Goal: Task Accomplishment & Management: Use online tool/utility

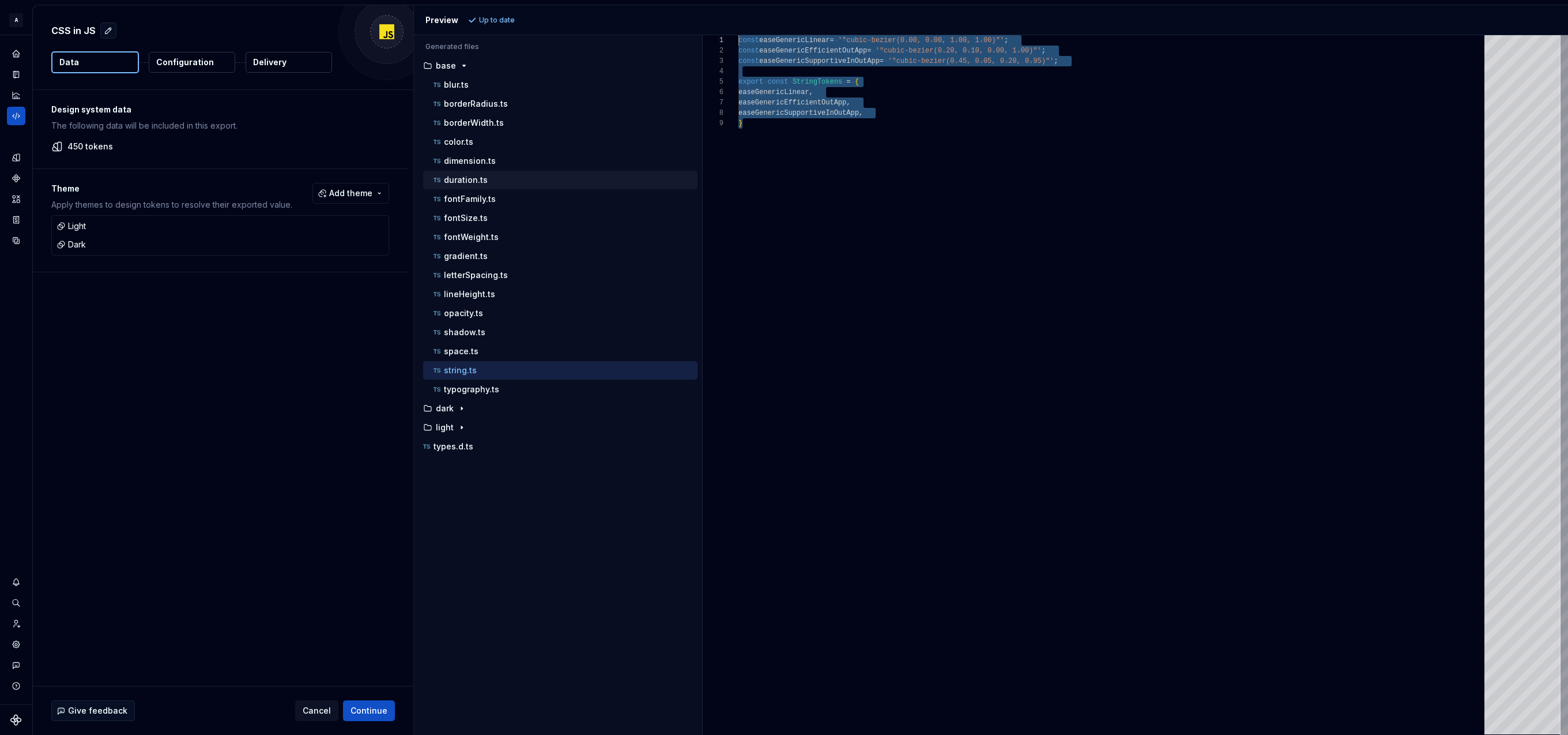
click at [492, 181] on div "duration.ts" at bounding box center [564, 179] width 267 height 11
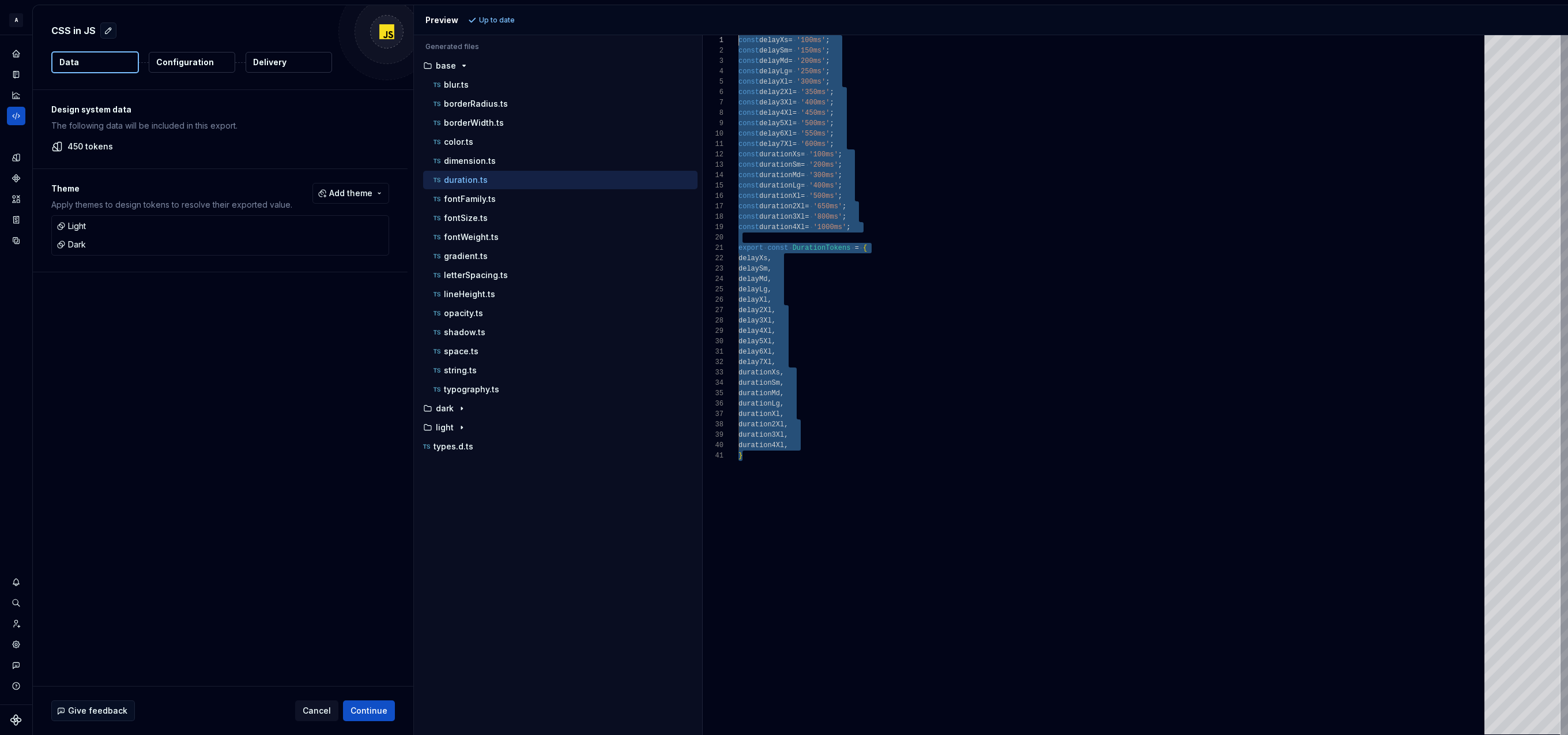
drag, startPoint x: 771, startPoint y: 418, endPoint x: 649, endPoint y: 24, distance: 412.5
click at [650, 22] on div "Preview Up to date Generated files Accessibility guide for tree . Navigate the …" at bounding box center [991, 370] width 1155 height 730
click at [873, 49] on div "const delayXs = '100ms' ; const delaySm = '150ms' ; const delayMd = '200ms' ; c…" at bounding box center [1115, 384] width 753 height 699
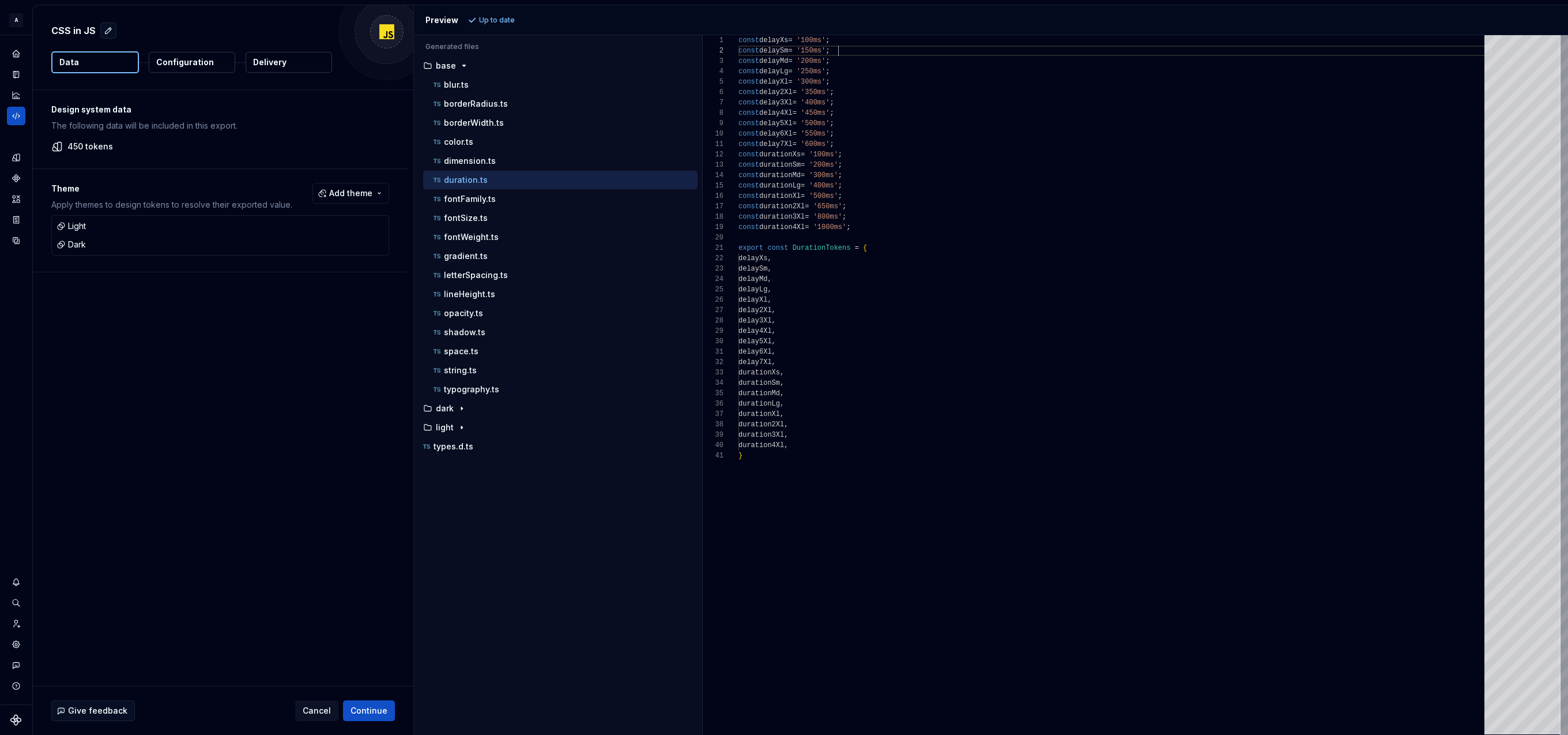
click at [778, 40] on div "const delayXs = '100ms' ; const delaySm = '150ms' ; const delayMd = '200ms' ; c…" at bounding box center [1115, 384] width 753 height 699
click at [776, 151] on div "const delayXs = '100ms' ; const delaySm = '150ms' ; const delayMd = '200ms' ; c…" at bounding box center [1115, 384] width 753 height 699
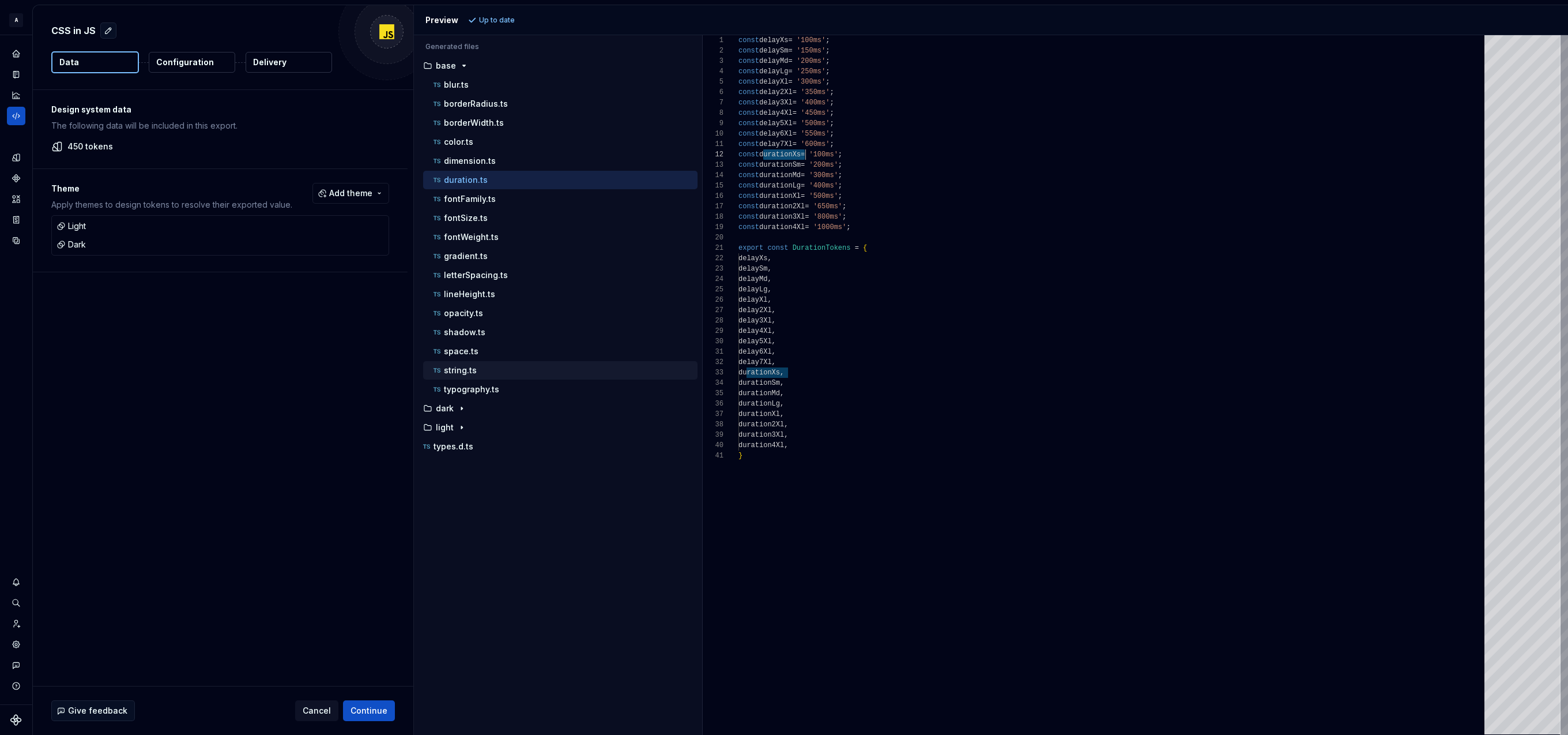
click at [481, 371] on div "string.ts" at bounding box center [564, 370] width 267 height 11
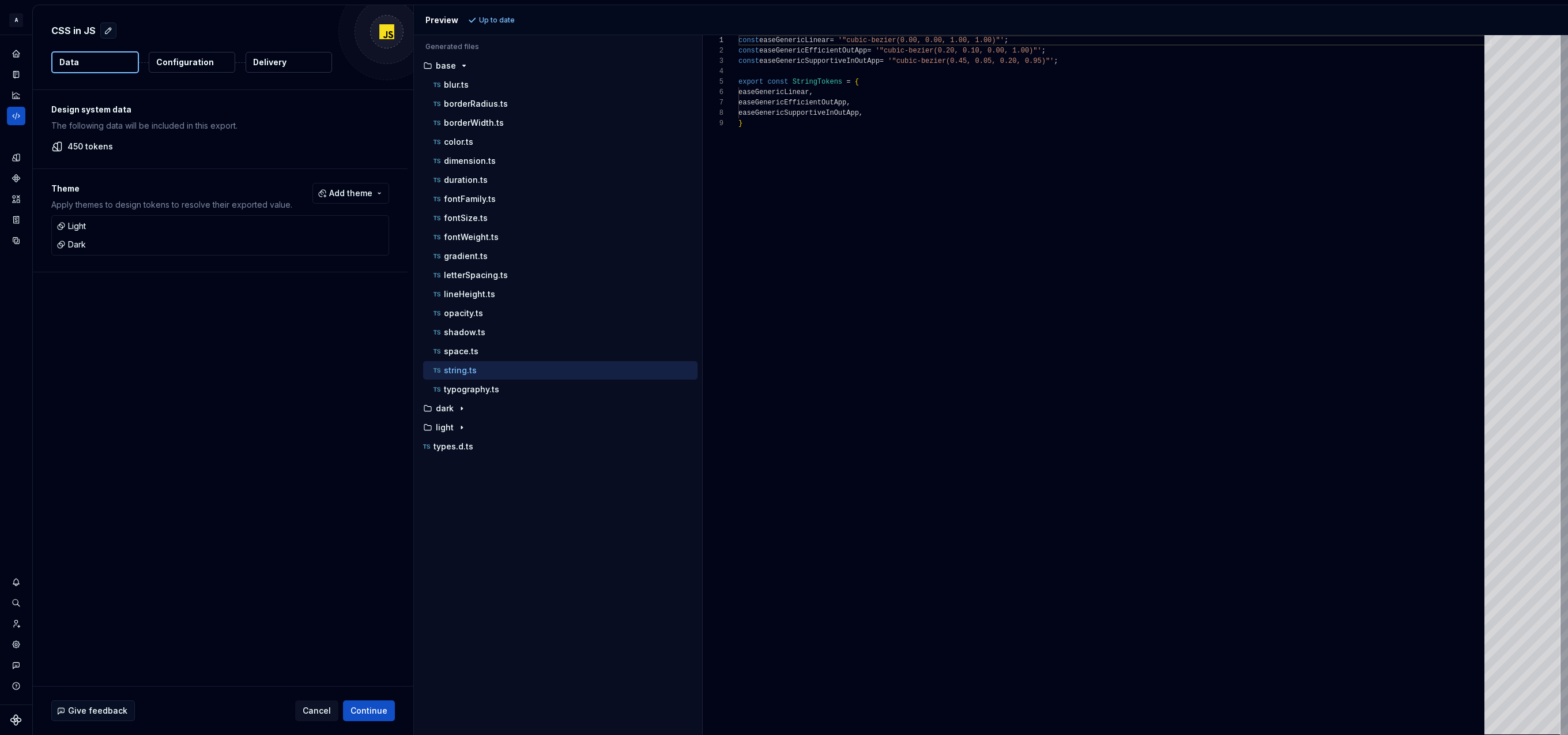
click at [811, 52] on div "const easeGenericLinear = '"cubic-bezier(0.00, 0.00, 1.00, 1.00)"' ; const ease…" at bounding box center [1115, 384] width 753 height 699
click at [489, 181] on div "duration.ts" at bounding box center [564, 179] width 267 height 11
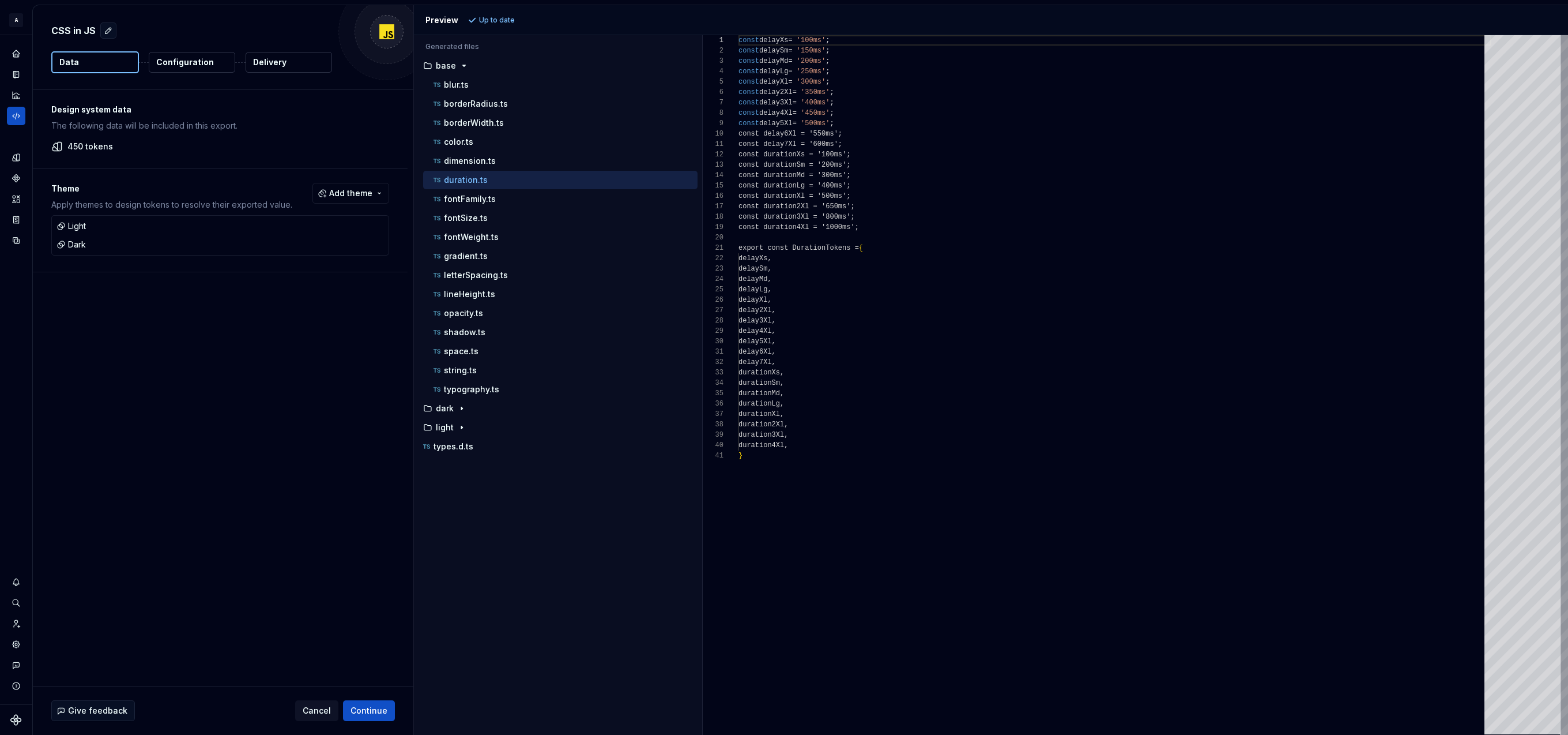
scroll to position [0, 0]
click at [505, 165] on div "dimension.ts" at bounding box center [564, 160] width 267 height 11
type textarea "**********"
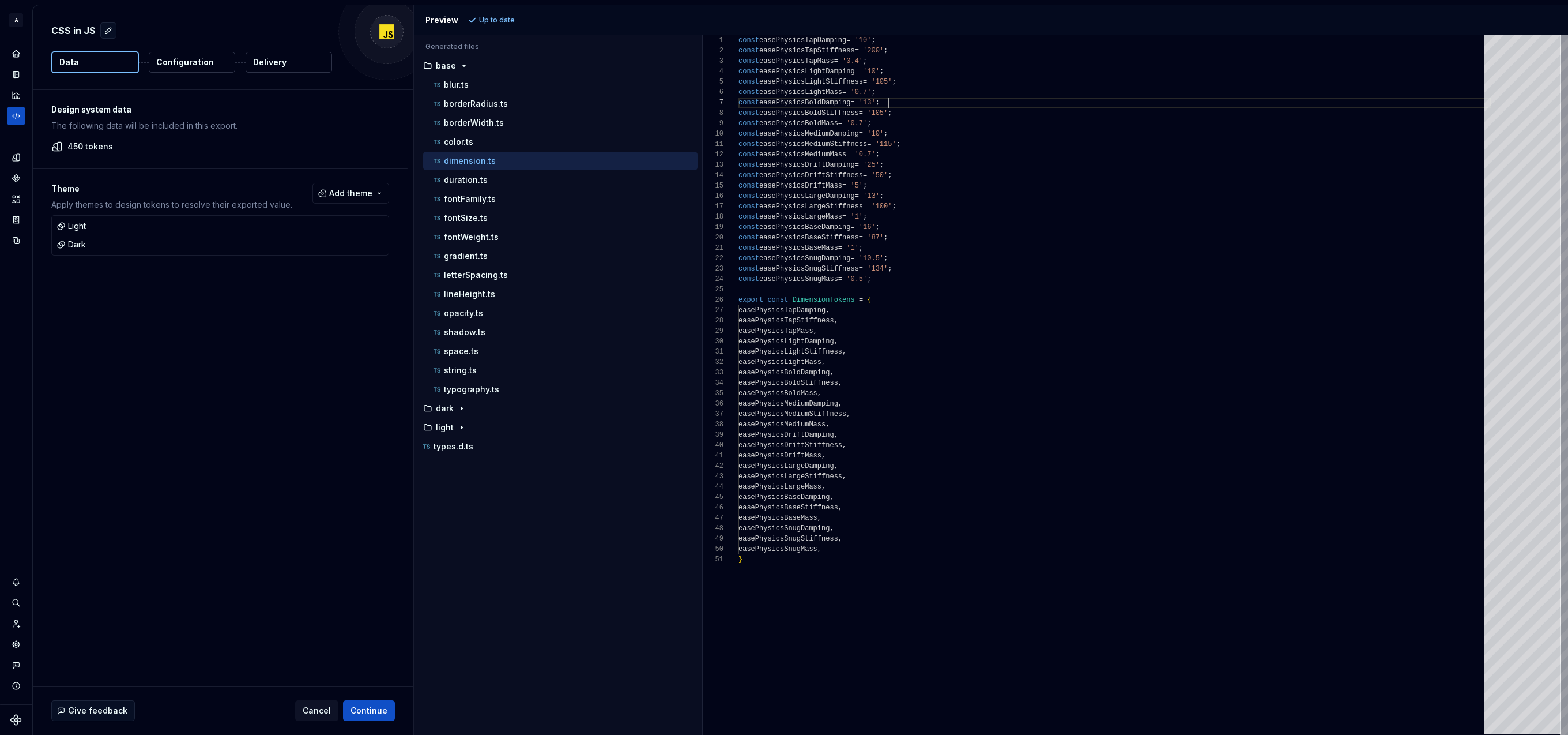
scroll to position [62, 150]
click at [889, 106] on div "const easePhysicsTapDamping = '10' ; const easePhysicsTapStiffness = '200' ; co…" at bounding box center [1115, 384] width 753 height 699
click at [16, 159] on icon "Design tokens" at bounding box center [17, 157] width 11 height 11
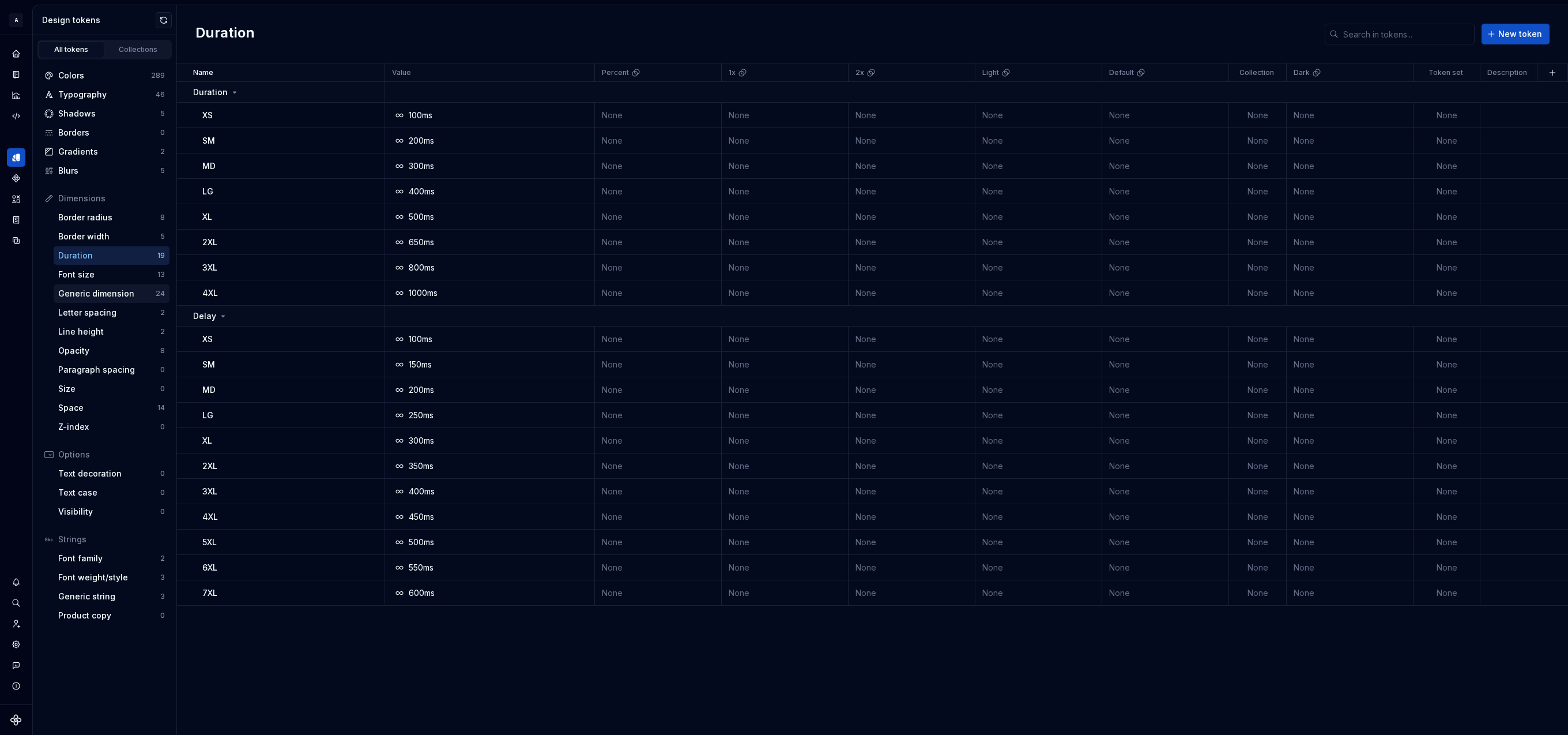
click at [83, 294] on div "Generic dimension" at bounding box center [106, 293] width 97 height 11
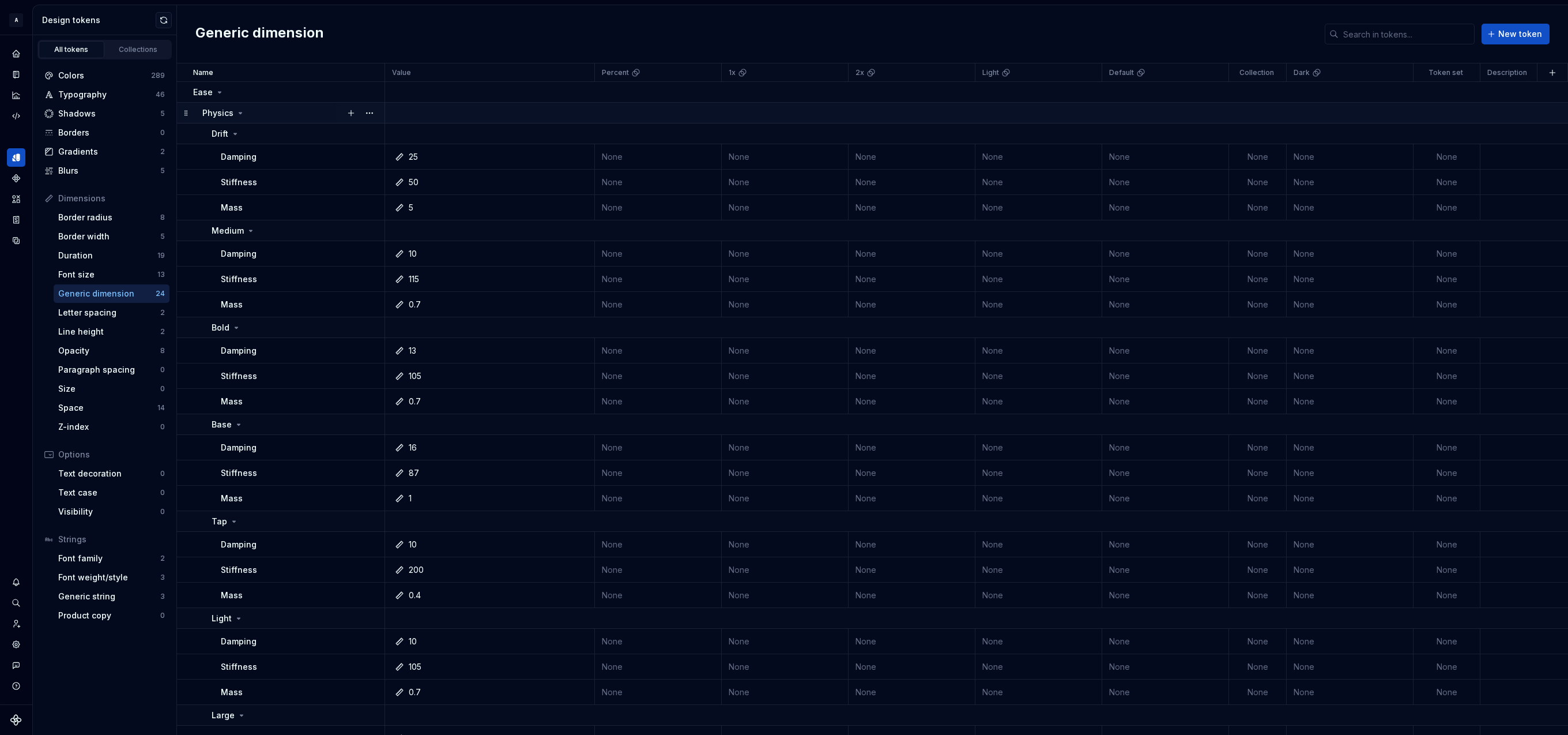
click at [236, 112] on icon at bounding box center [241, 113] width 9 height 9
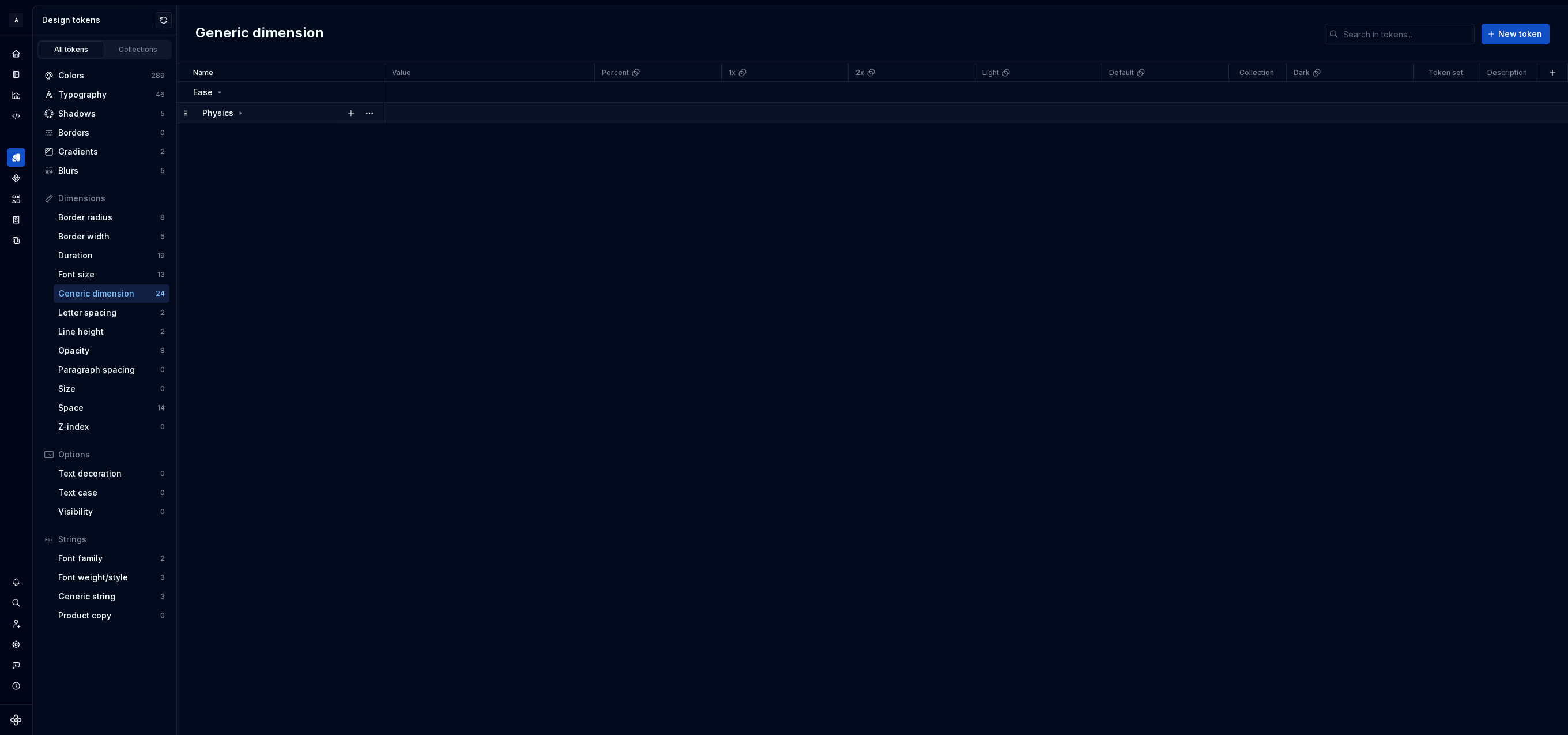
click at [240, 111] on icon at bounding box center [241, 112] width 1 height 3
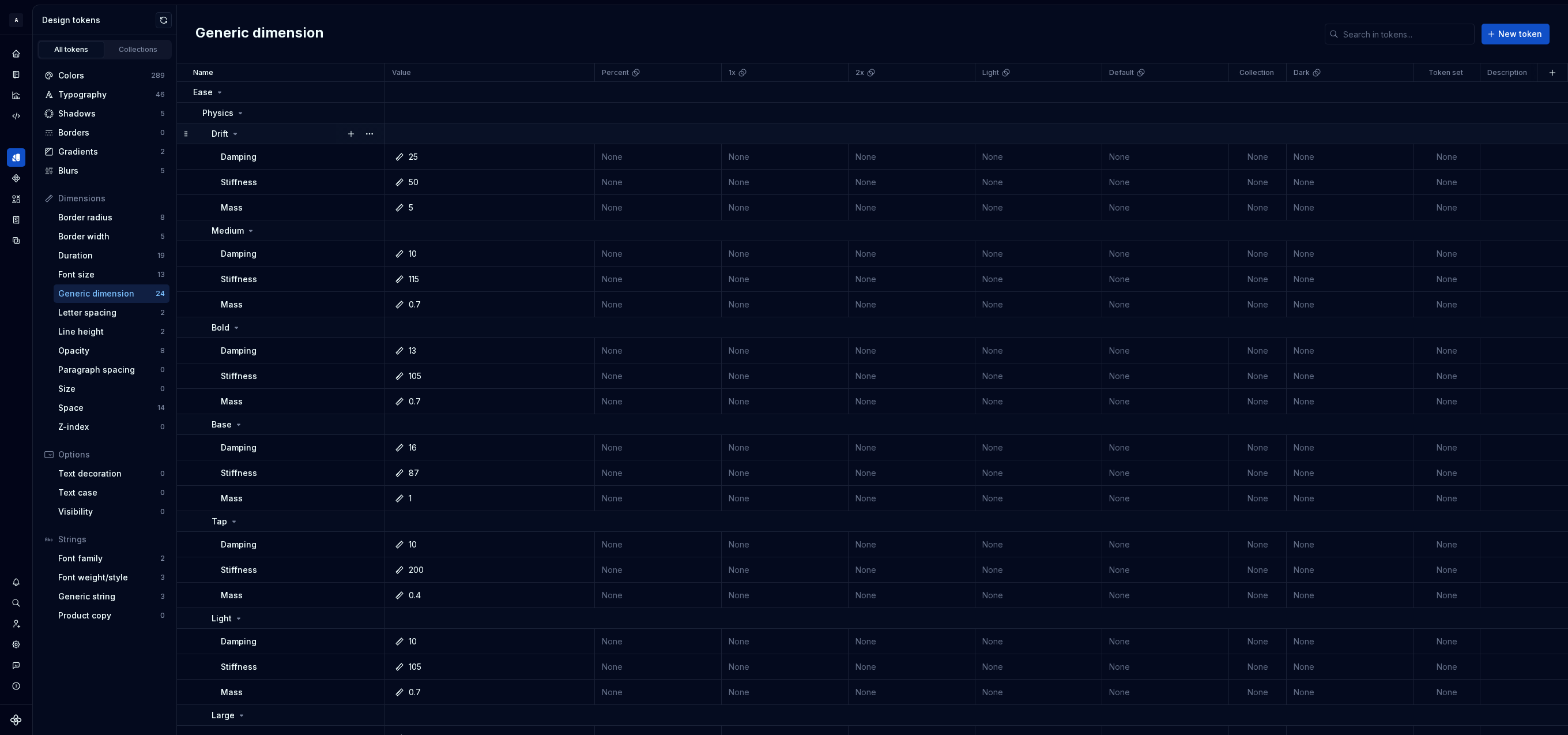
click at [237, 133] on icon at bounding box center [235, 134] width 9 height 9
click at [247, 154] on icon at bounding box center [251, 155] width 9 height 9
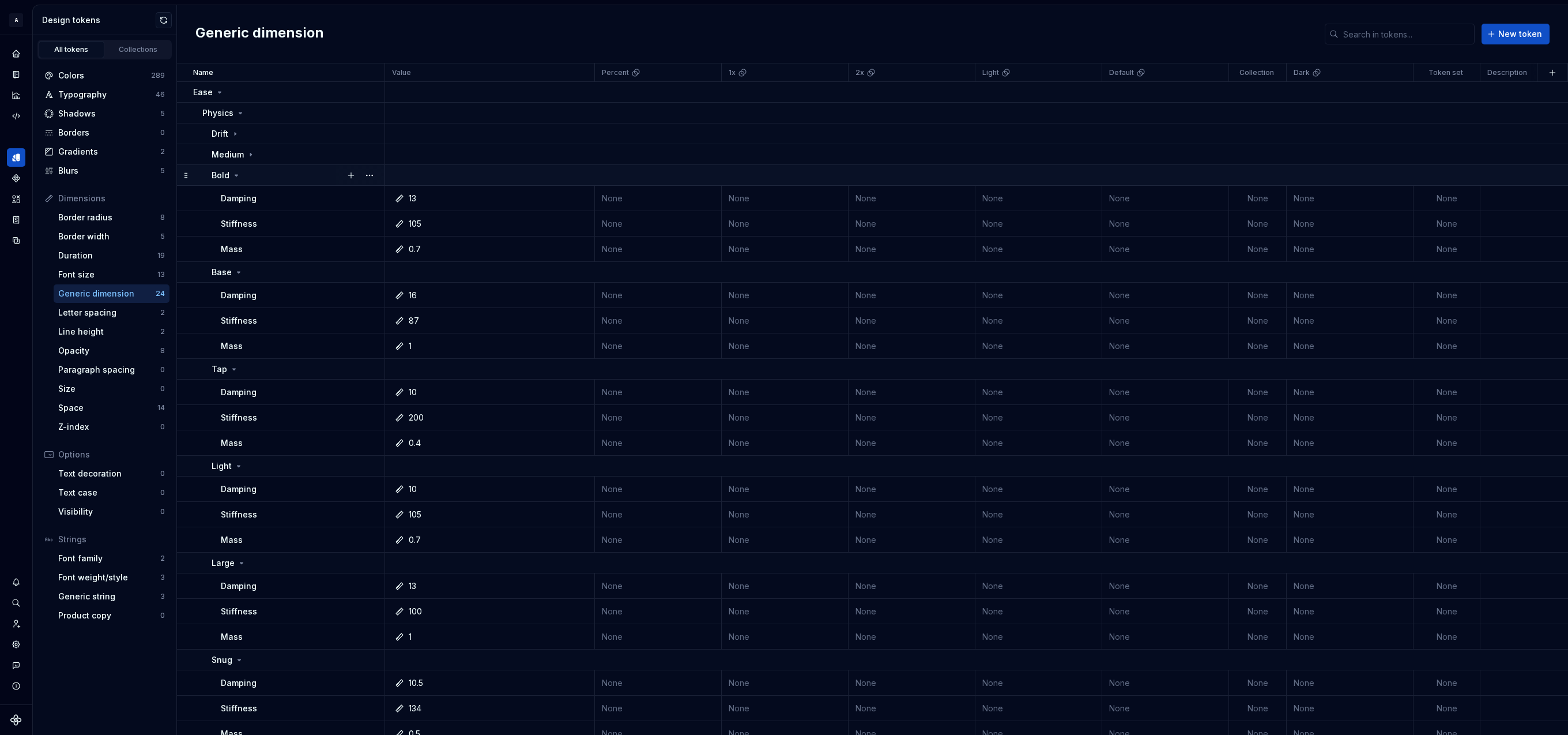
click at [235, 175] on icon at bounding box center [237, 175] width 3 height 1
click at [237, 196] on icon at bounding box center [239, 196] width 3 height 1
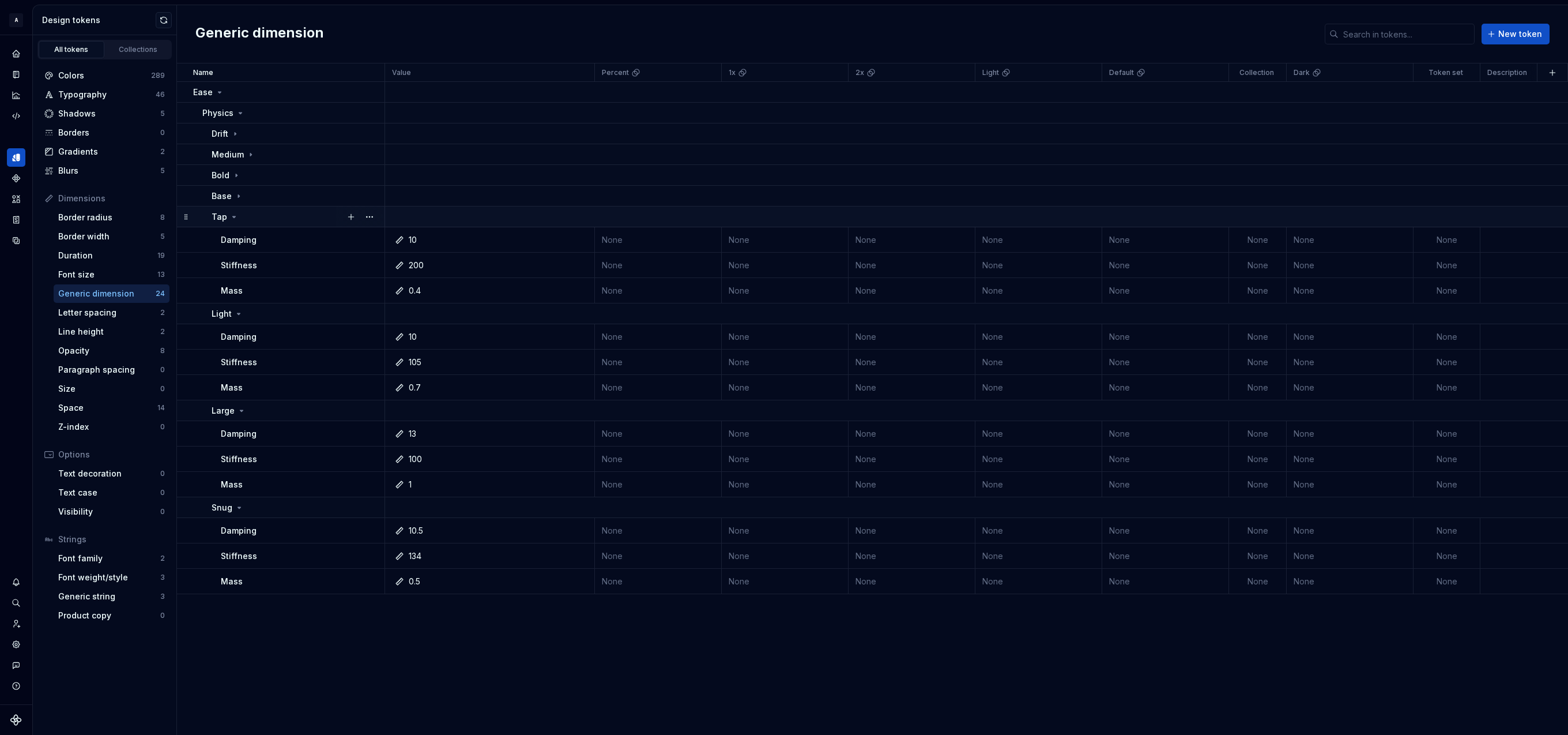
click at [236, 216] on icon at bounding box center [234, 217] width 9 height 9
click at [240, 239] on icon at bounding box center [239, 238] width 9 height 9
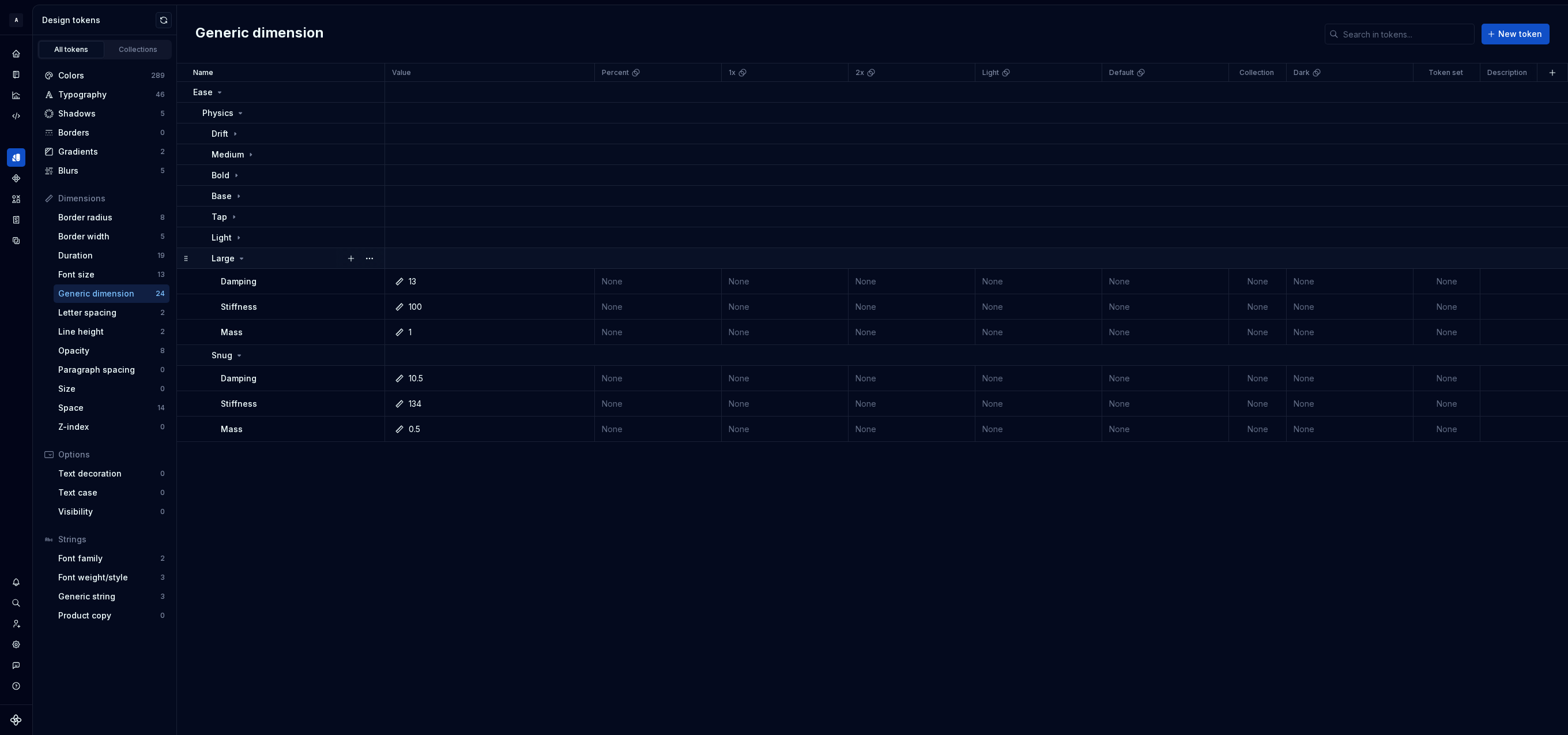
click at [241, 259] on icon at bounding box center [241, 259] width 9 height 9
click at [237, 280] on icon at bounding box center [239, 279] width 9 height 9
click at [374, 110] on button "button" at bounding box center [370, 113] width 16 height 16
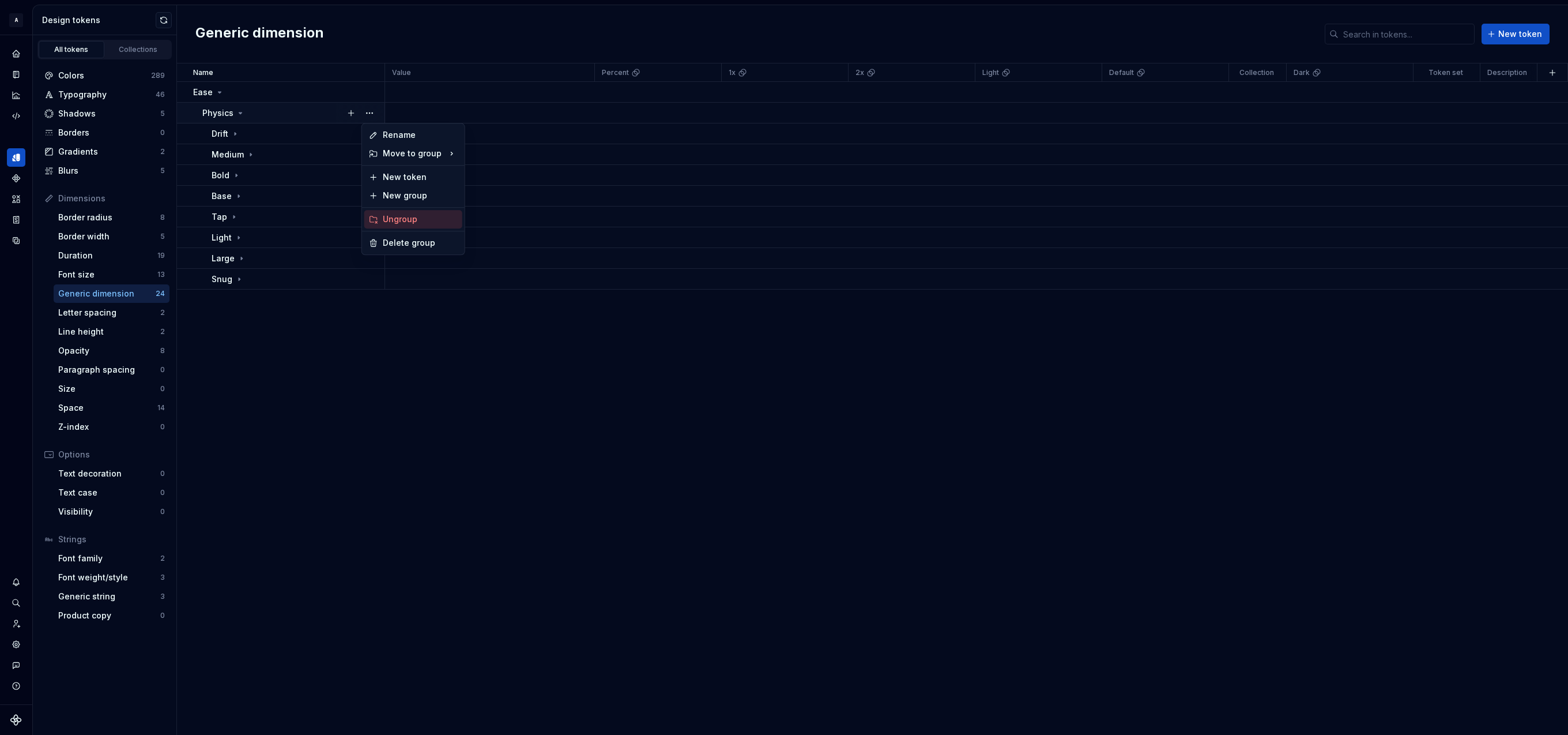
click at [411, 218] on div "Ungroup" at bounding box center [420, 219] width 75 height 11
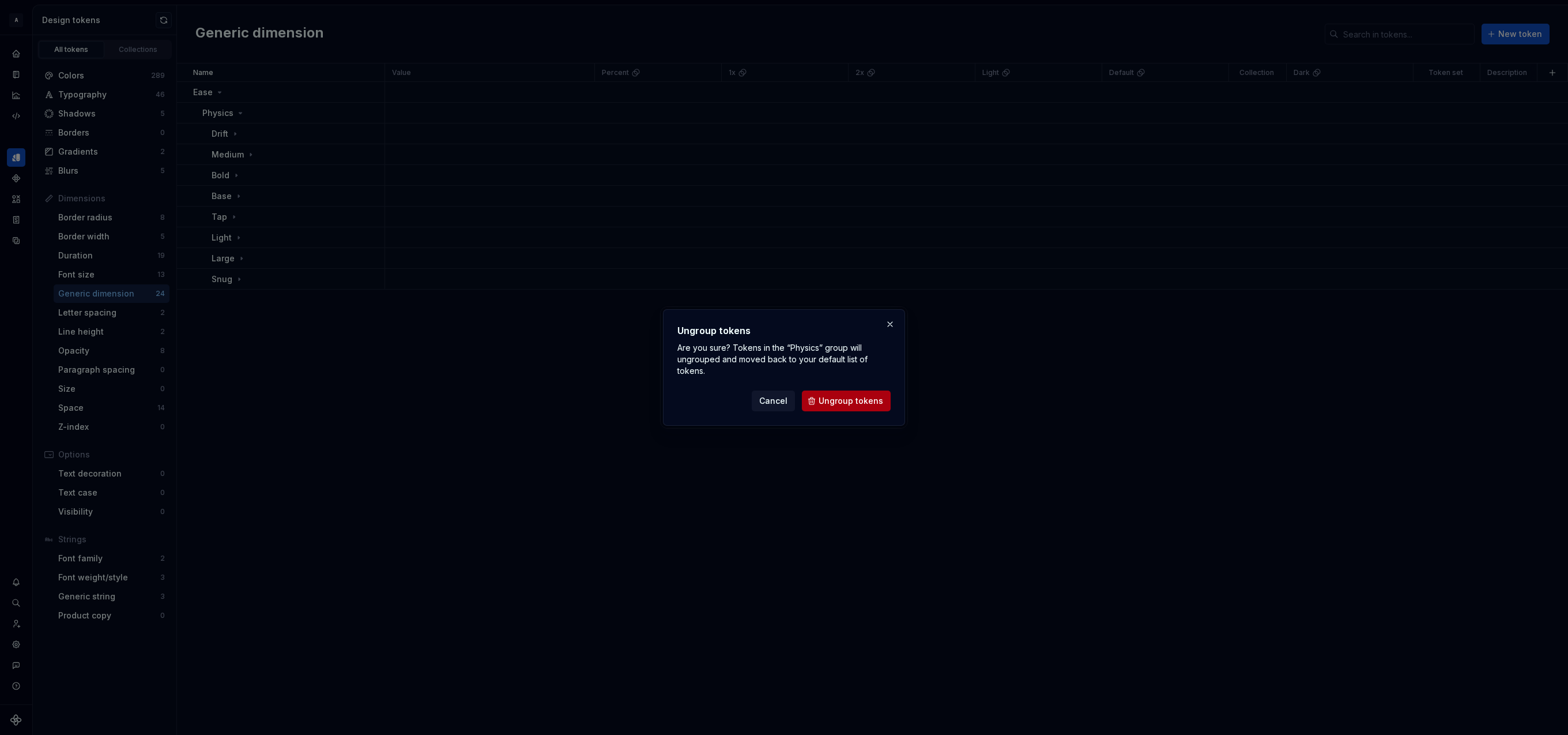
click at [838, 401] on span "Ungroup tokens" at bounding box center [851, 400] width 65 height 11
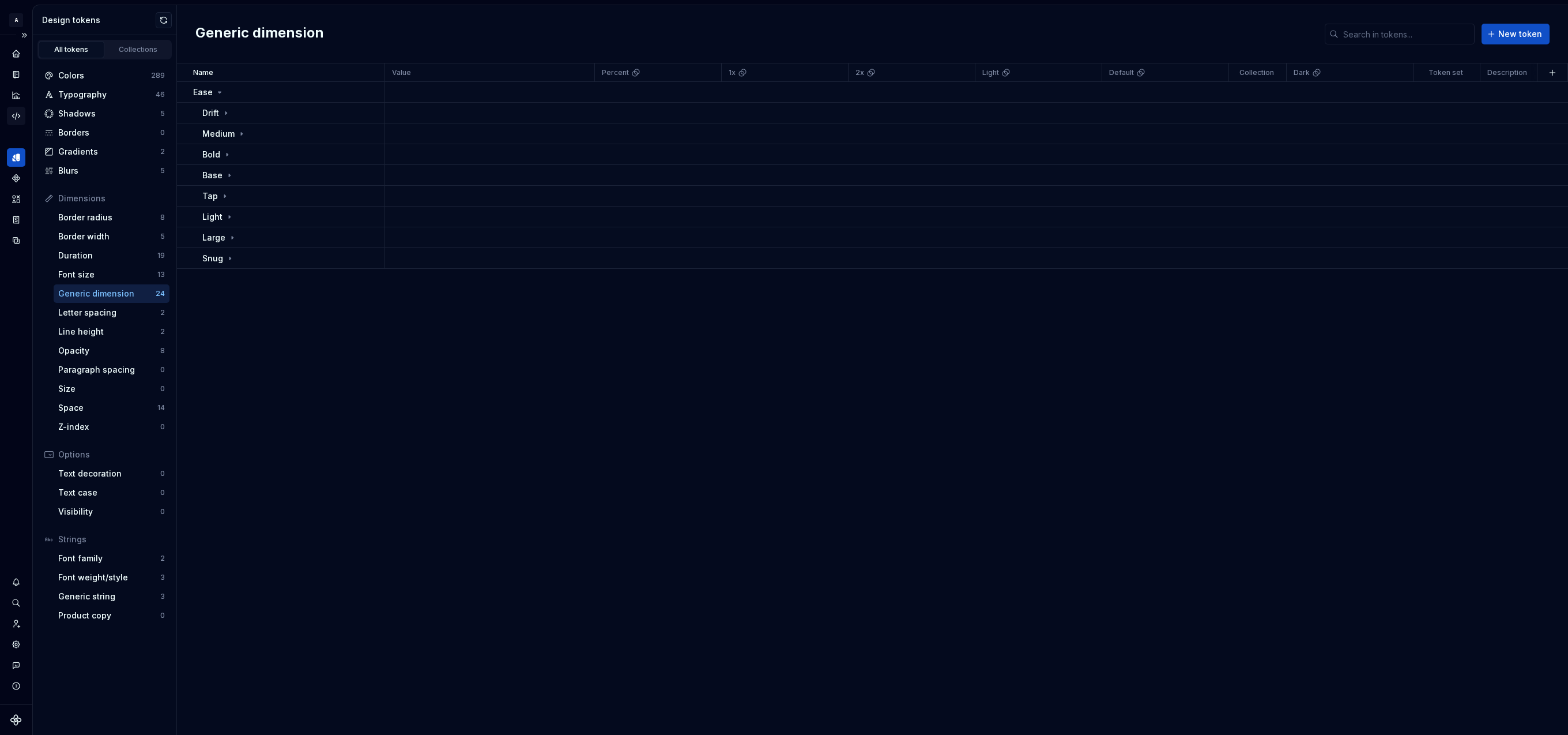
click at [19, 115] on icon "Code automation" at bounding box center [17, 116] width 11 height 11
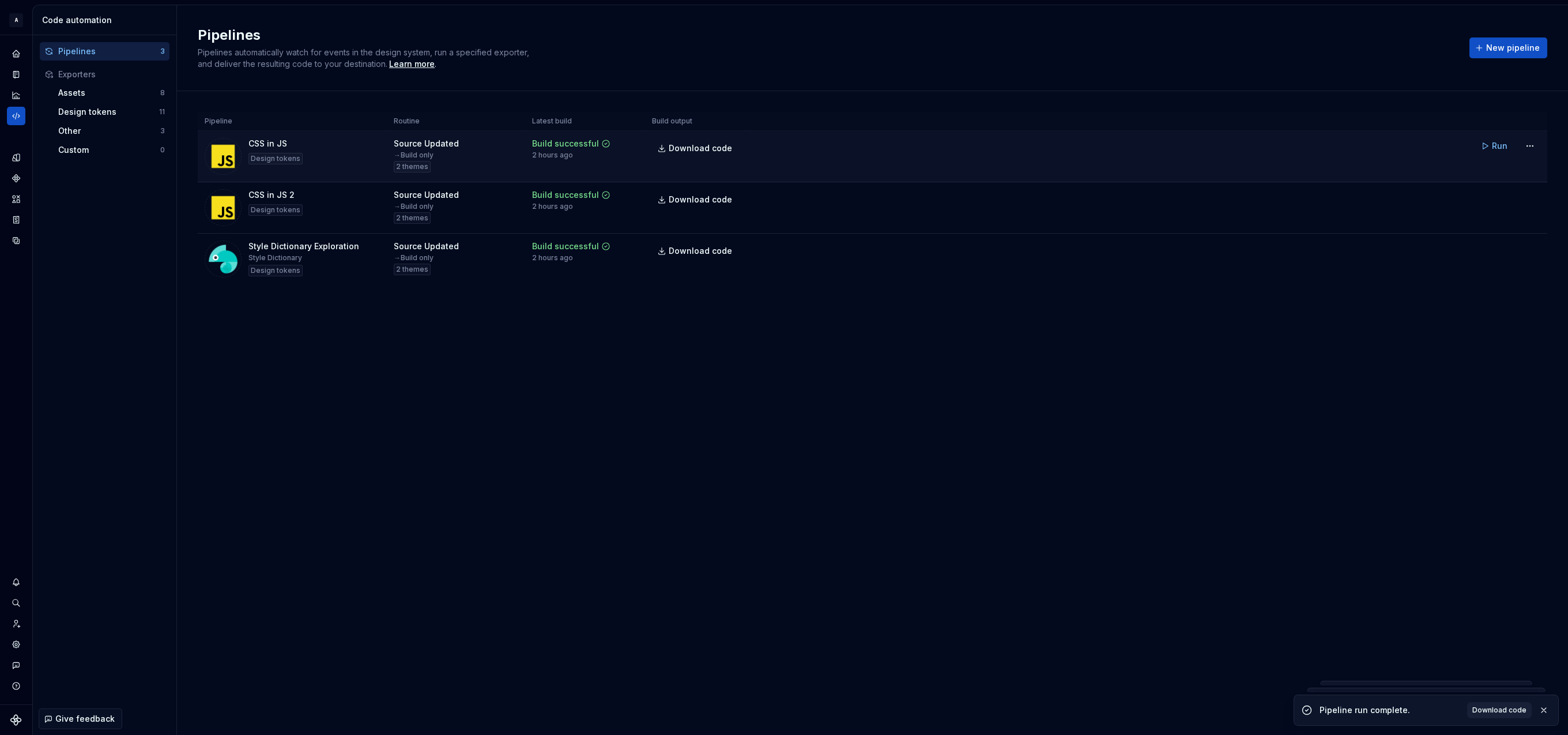
click at [302, 150] on div "CSS in JS Design tokens" at bounding box center [292, 156] width 175 height 37
click at [1503, 146] on span "Run" at bounding box center [1500, 146] width 16 height 11
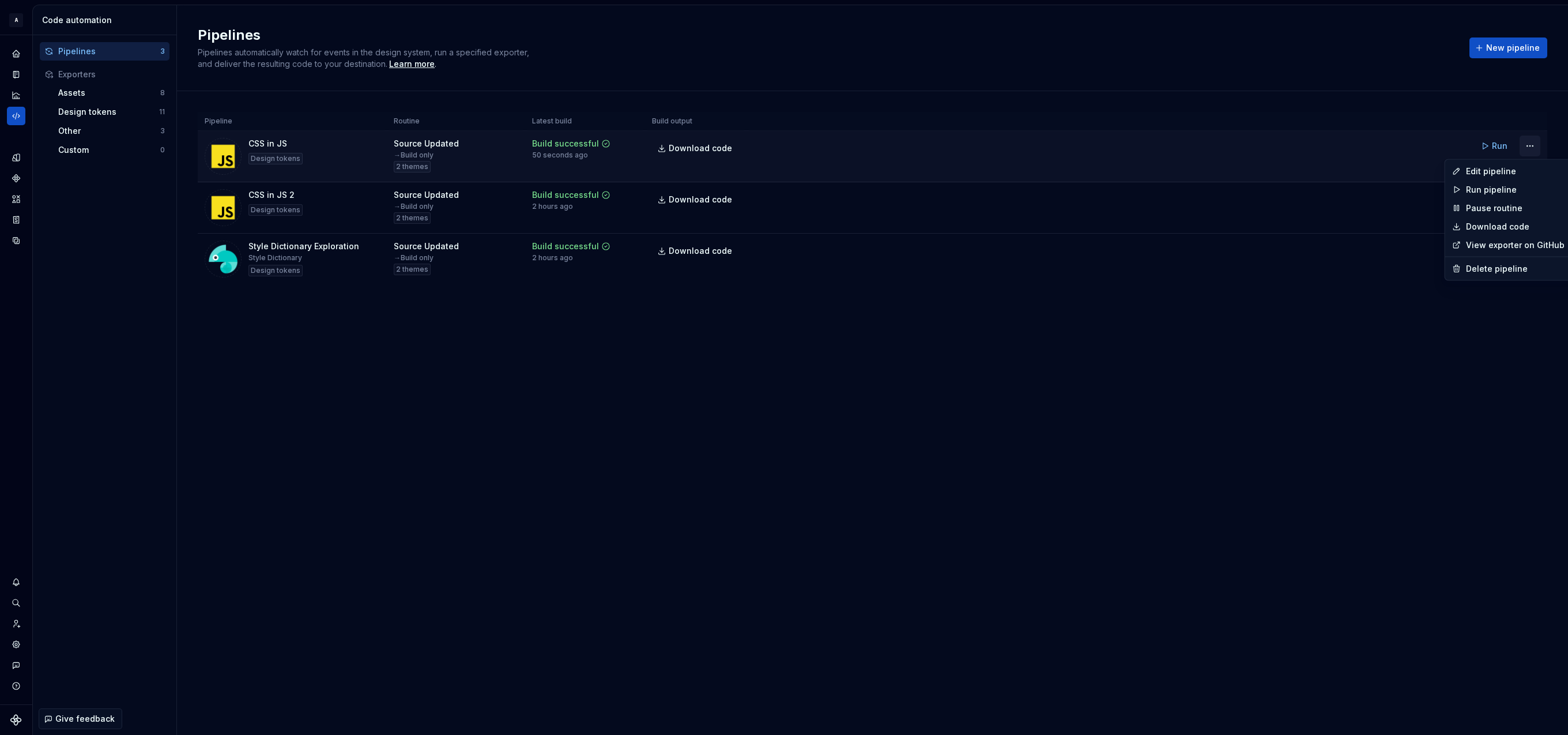
click at [1532, 146] on html "A Relay Design System Design system data Code automation Pipelines 3 Exporters …" at bounding box center [784, 367] width 1568 height 735
click at [1510, 171] on div "Edit pipeline" at bounding box center [1515, 171] width 99 height 11
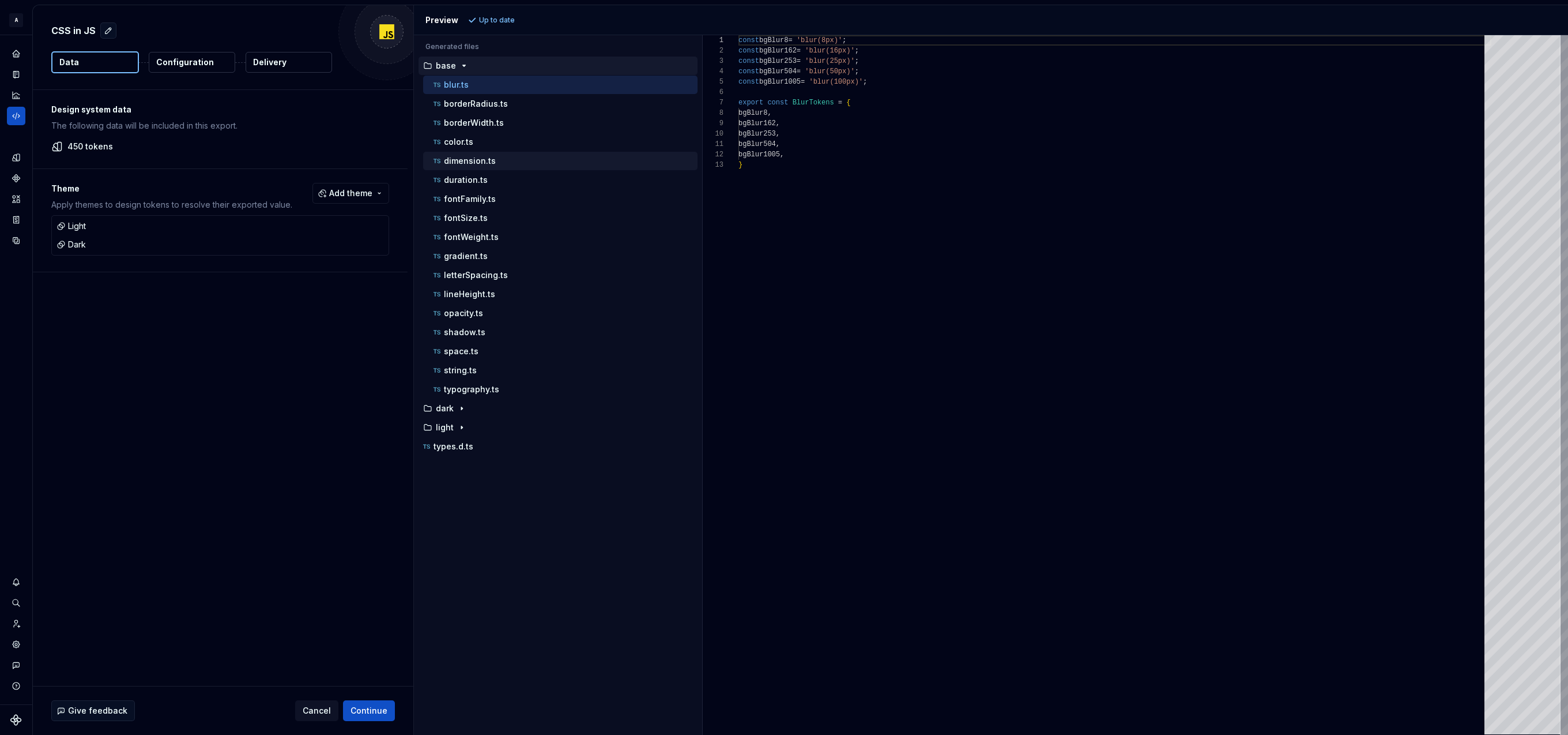
click at [465, 167] on div "dimension.ts" at bounding box center [564, 160] width 267 height 11
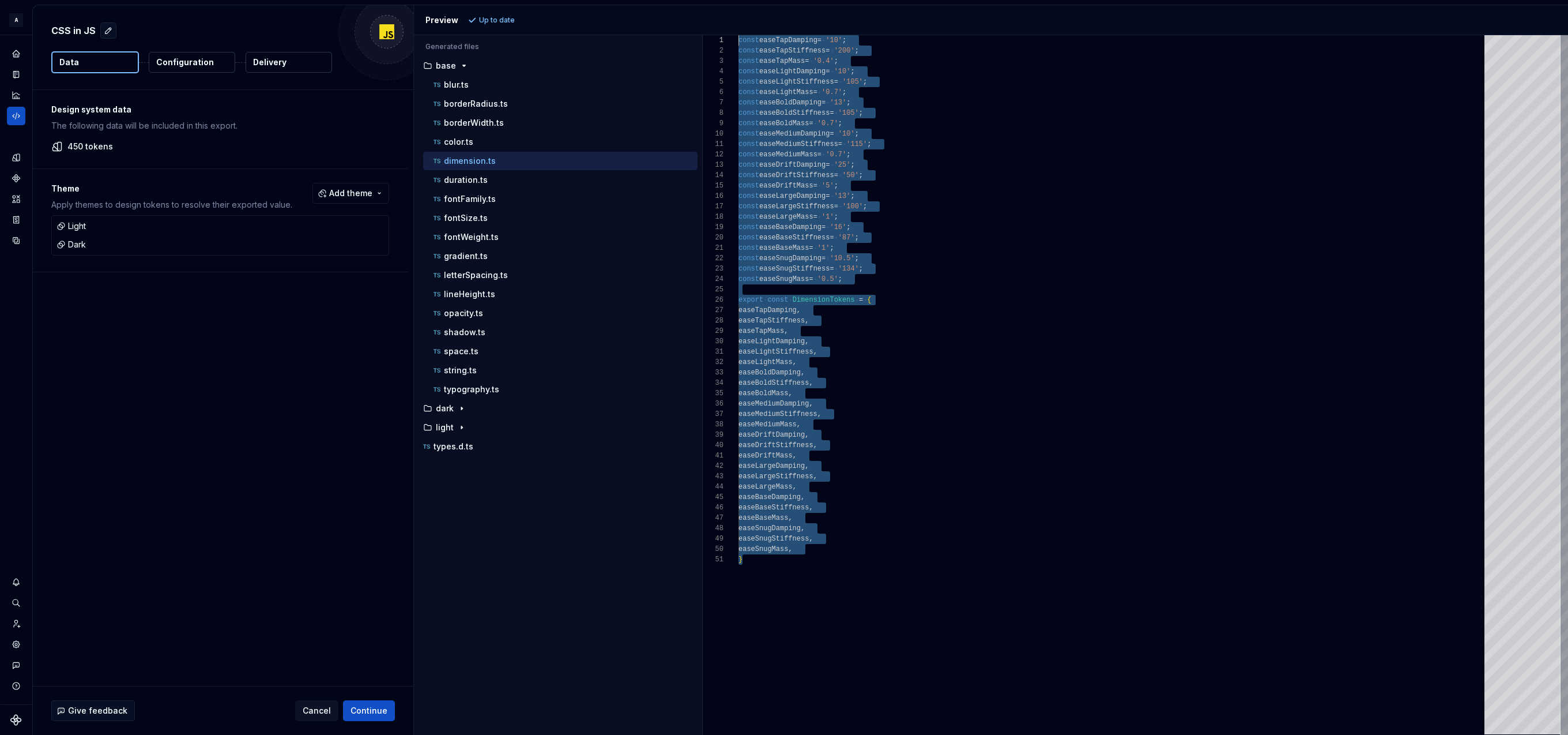
drag, startPoint x: 749, startPoint y: 557, endPoint x: 693, endPoint y: 24, distance: 535.9
click at [739, 35] on div "const easeTapDamping = '10' ; const easeTapStiffness = '200' ; const easeTapMas…" at bounding box center [1115, 384] width 753 height 699
click at [488, 371] on div "string.ts" at bounding box center [564, 370] width 267 height 11
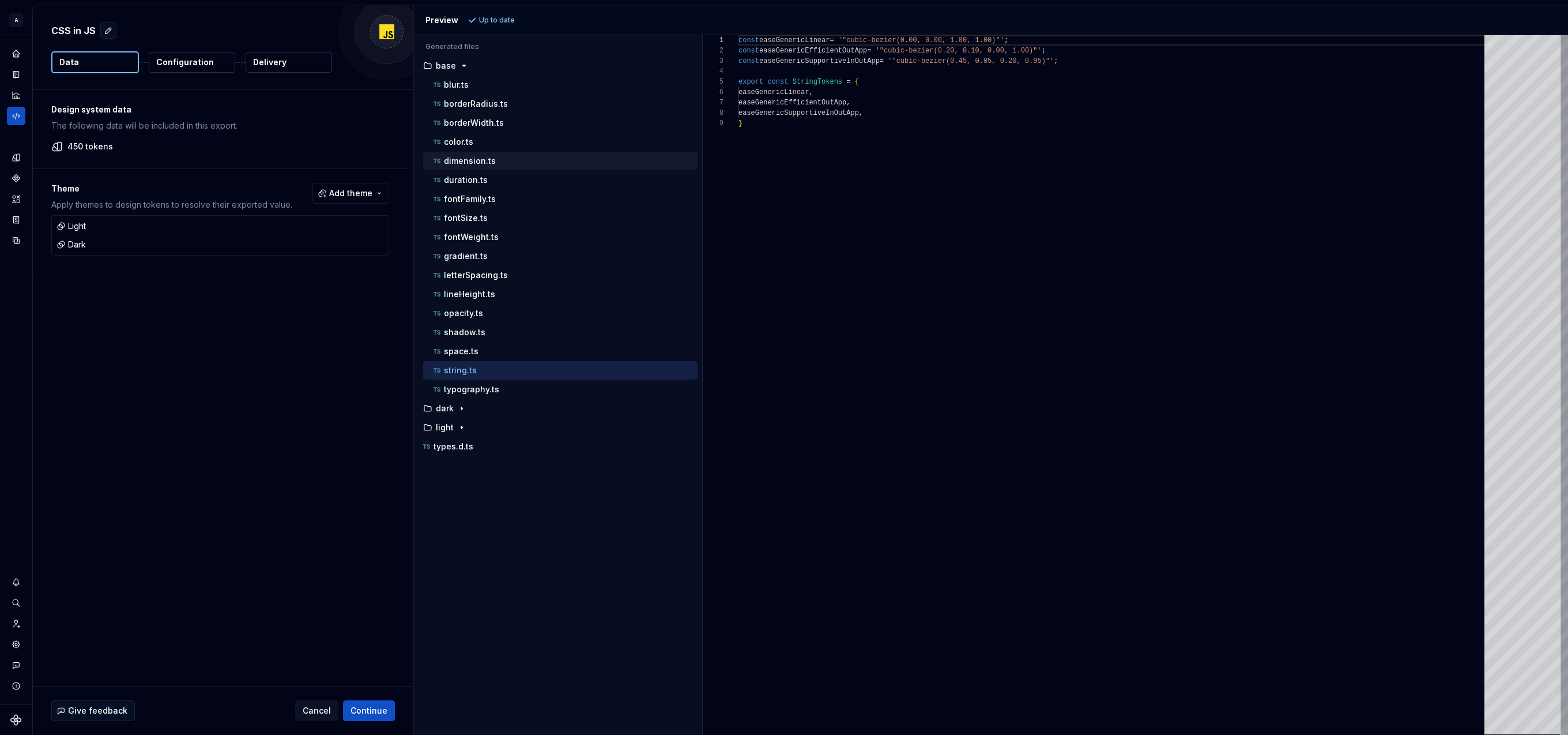
click at [532, 158] on div "dimension.ts" at bounding box center [564, 160] width 267 height 11
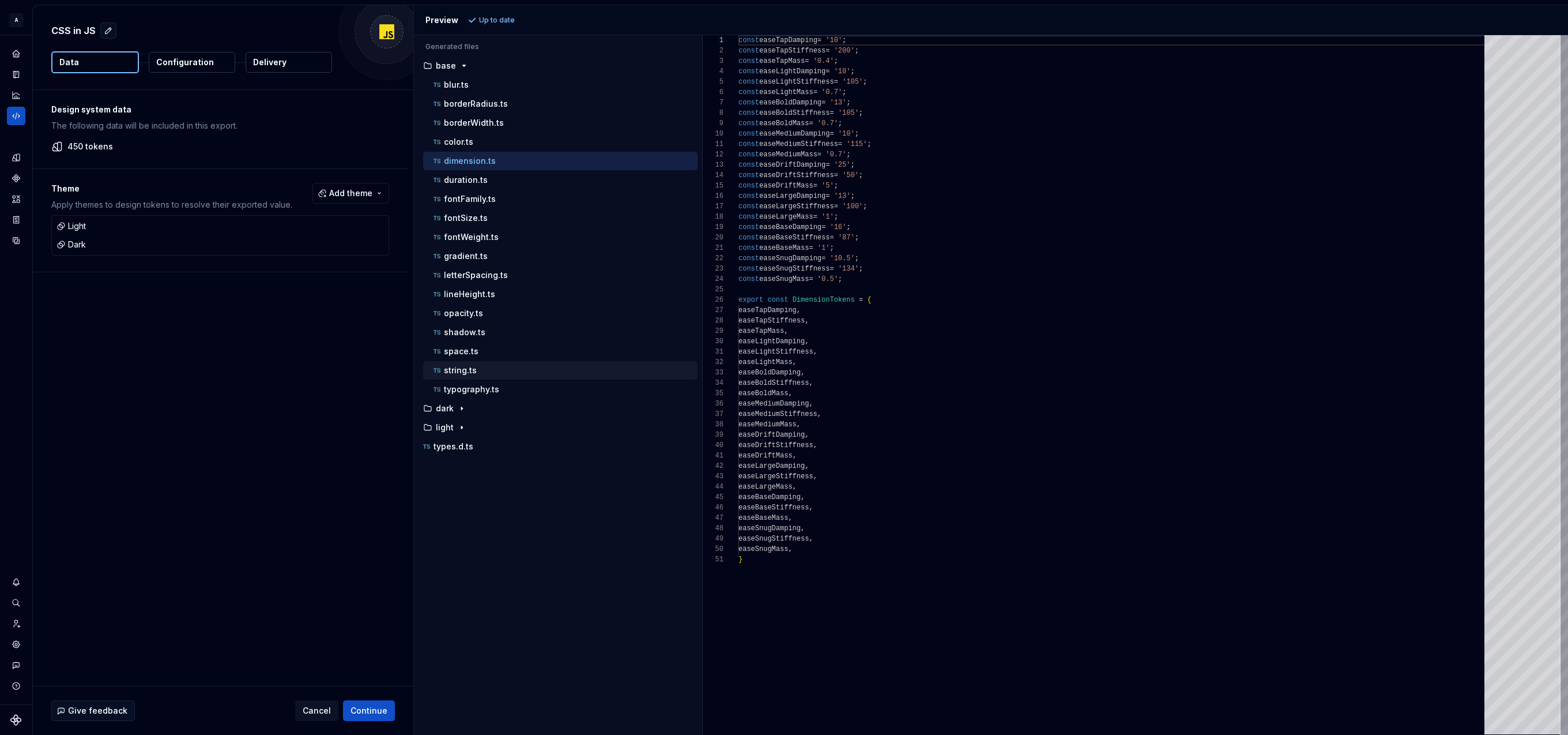
click at [491, 371] on div "string.ts" at bounding box center [564, 370] width 267 height 11
type textarea "**********"
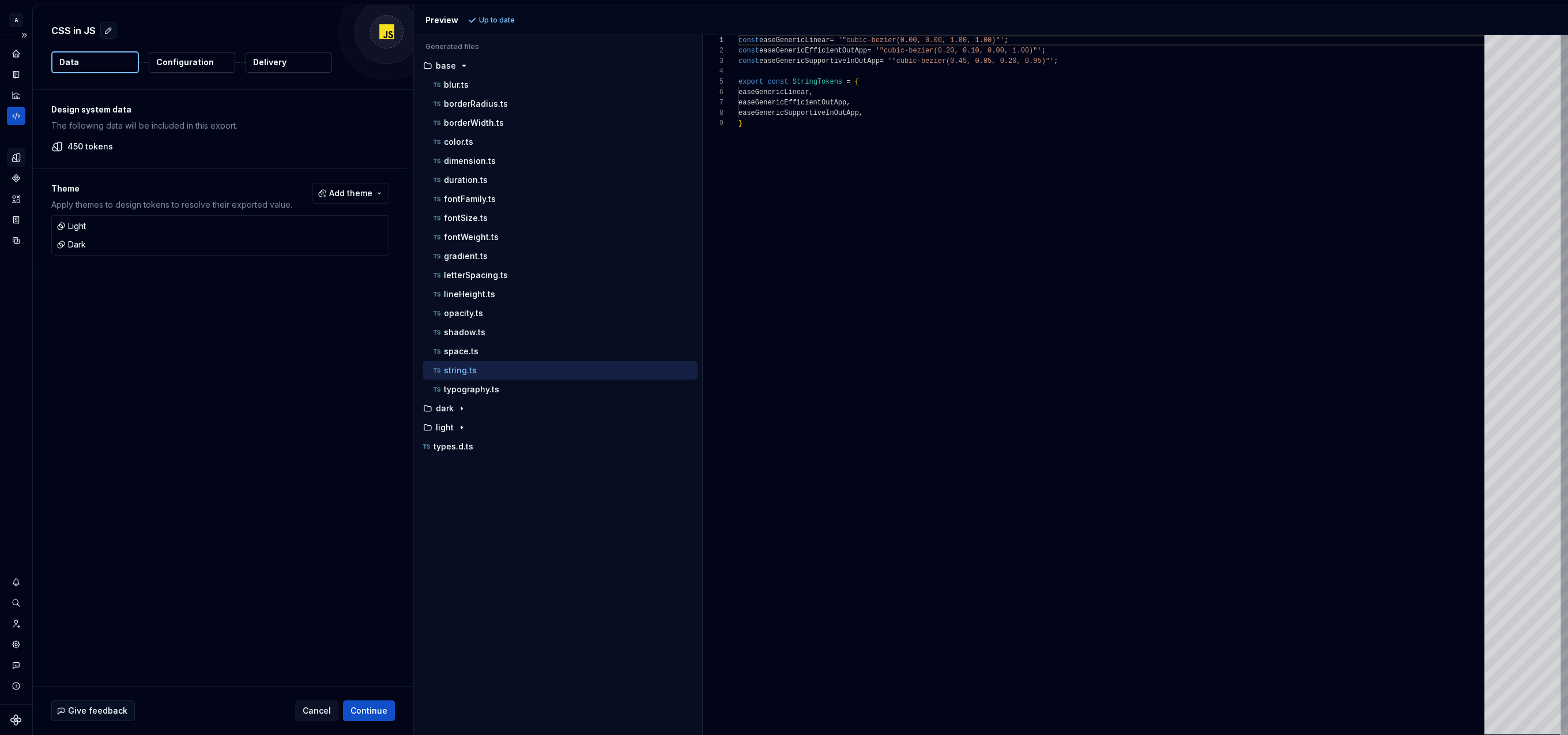
click at [15, 160] on icon "Design tokens" at bounding box center [17, 157] width 11 height 11
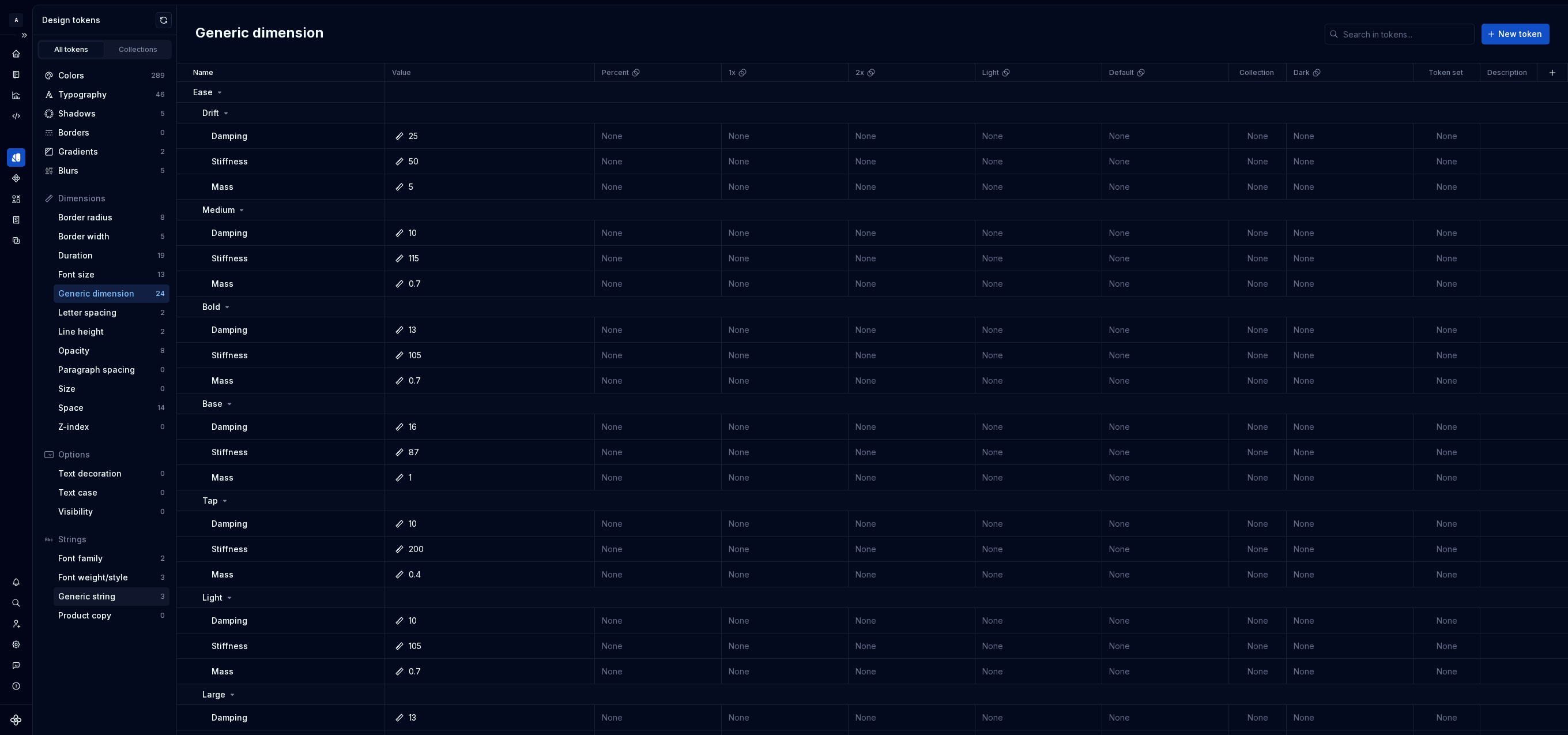
click at [89, 594] on div "Generic string" at bounding box center [109, 596] width 102 height 11
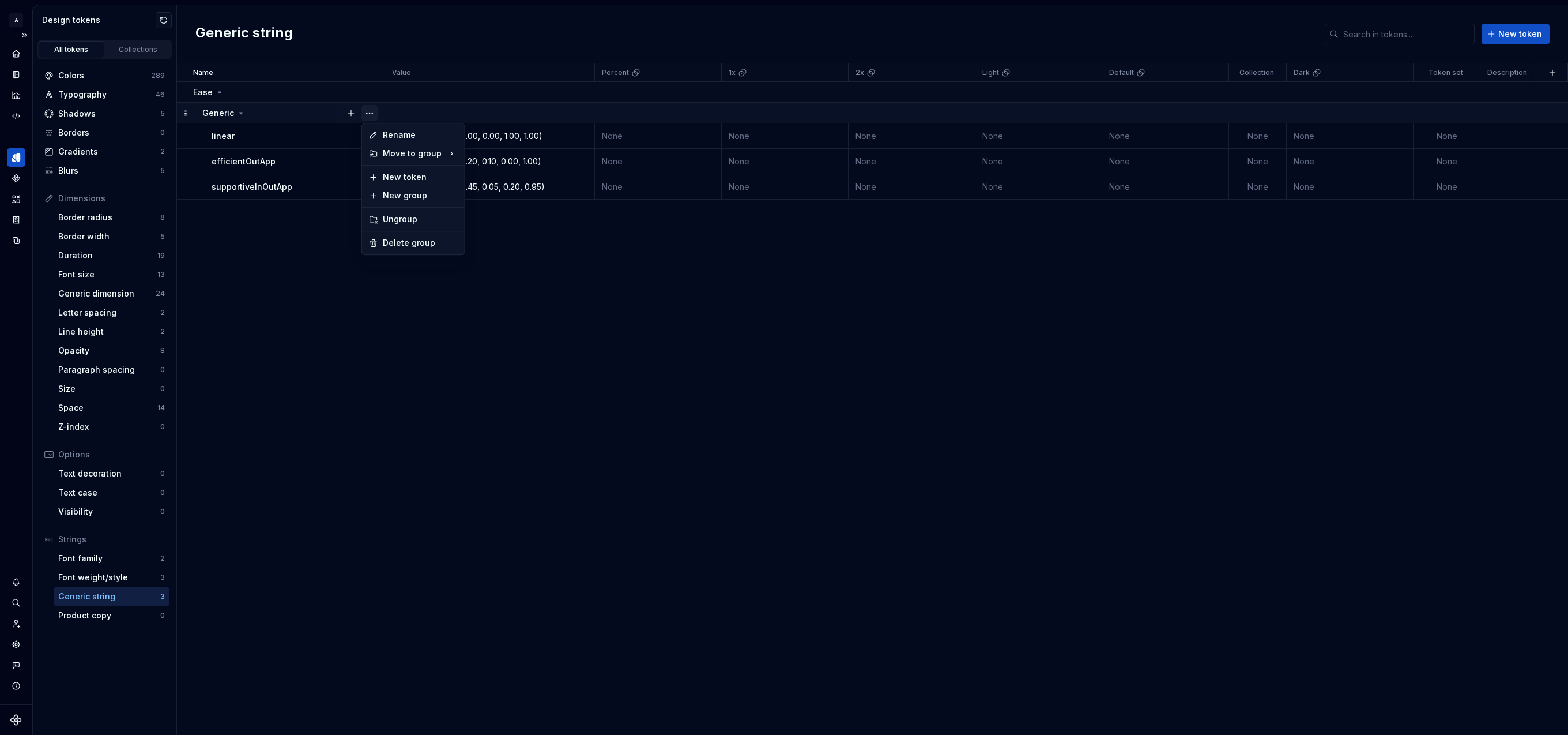
click at [370, 110] on button "button" at bounding box center [370, 113] width 16 height 16
drag, startPoint x: 338, startPoint y: 272, endPoint x: 327, endPoint y: 272, distance: 11.0
click at [337, 272] on html "A Relay Design System Design system data Design tokens All tokens Collections C…" at bounding box center [784, 367] width 1568 height 735
click at [372, 110] on button "button" at bounding box center [370, 113] width 16 height 16
click at [405, 217] on div "Ungroup" at bounding box center [420, 219] width 75 height 11
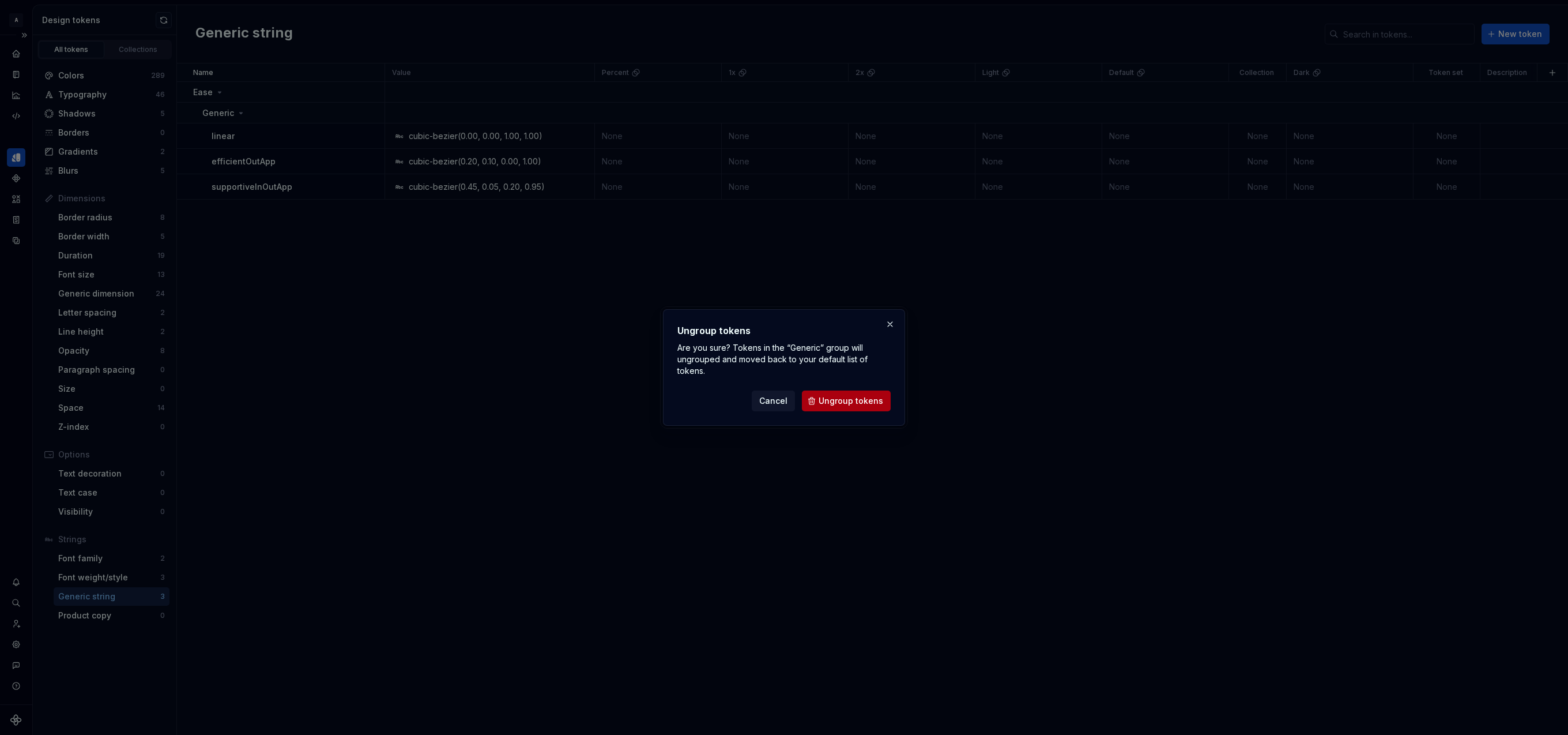
click at [826, 402] on span "Ungroup tokens" at bounding box center [851, 400] width 65 height 11
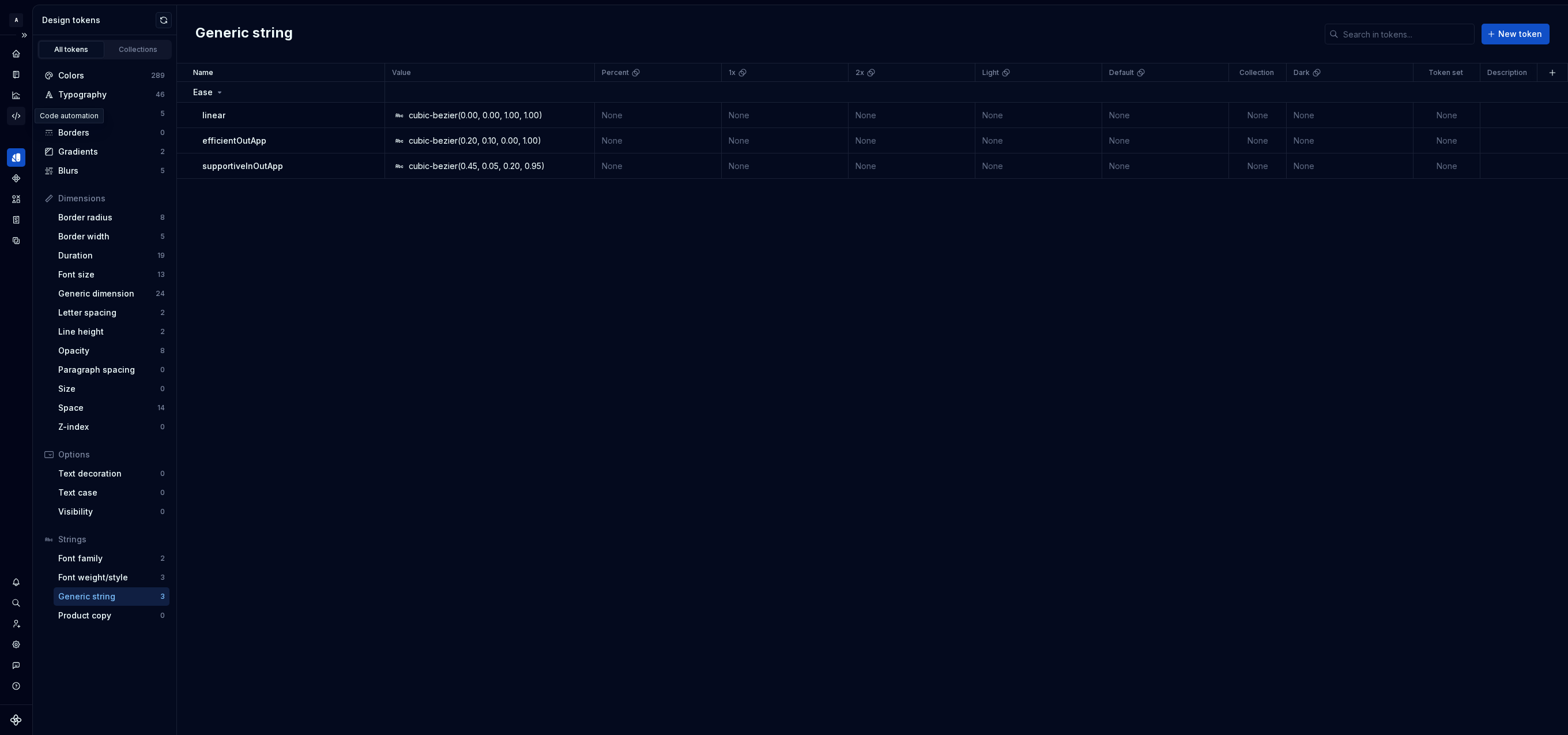
click at [17, 118] on icon "Code automation" at bounding box center [17, 116] width 11 height 11
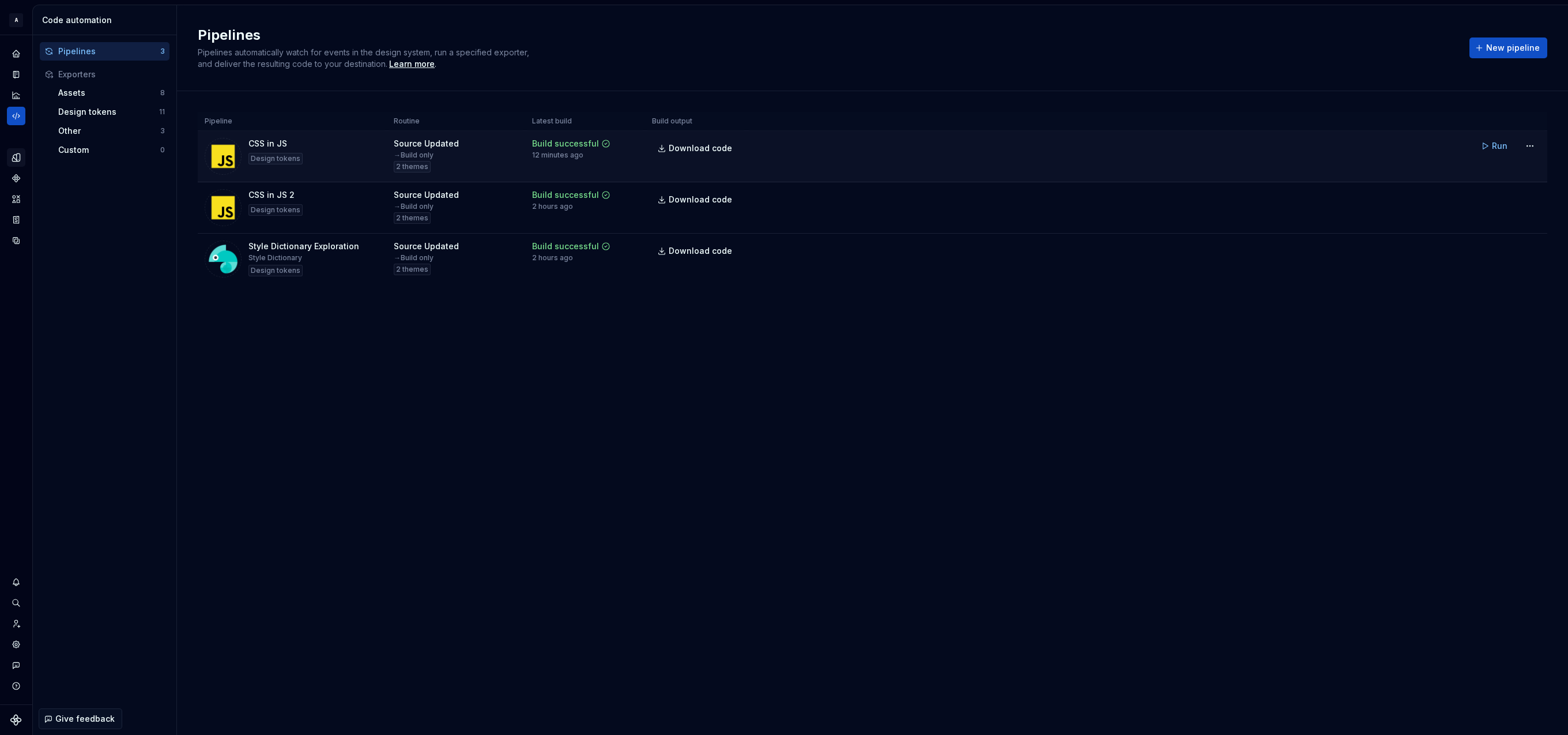
click at [829, 151] on td "Run" at bounding box center [1147, 146] width 801 height 30
click at [1504, 150] on span "Run" at bounding box center [1500, 146] width 16 height 11
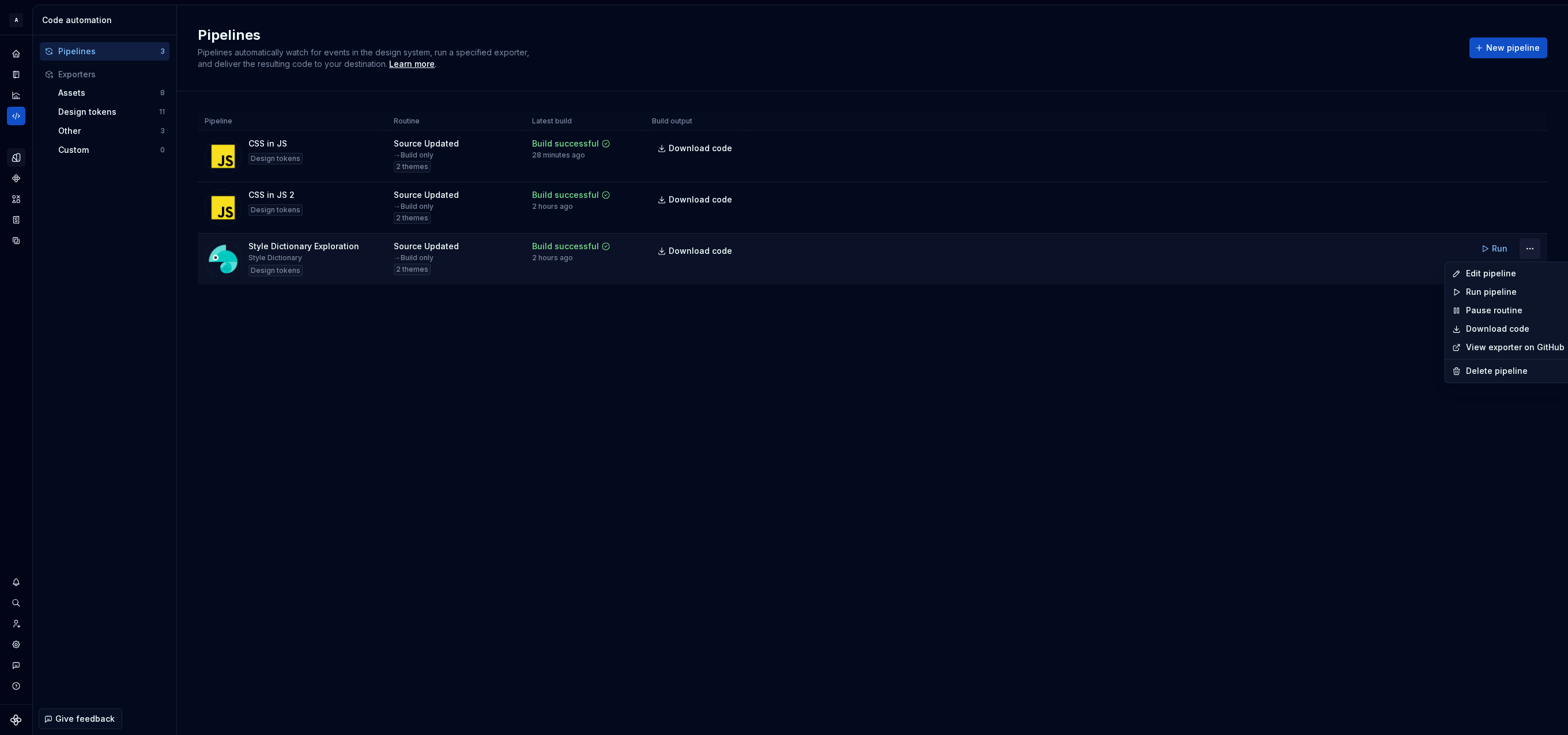
click at [1526, 249] on html "A Relay Design System Design system data Code automation Pipelines 3 Exporters …" at bounding box center [784, 367] width 1568 height 735
click at [1493, 248] on html "A Relay Design System Design system data Code automation Pipelines 3 Exporters …" at bounding box center [784, 367] width 1568 height 735
click at [1493, 248] on span "Run" at bounding box center [1500, 248] width 16 height 11
click at [1534, 247] on html "A Relay Design System Design system data Code automation Pipelines 3 Exporters …" at bounding box center [784, 367] width 1568 height 735
click at [1511, 275] on div "Edit pipeline" at bounding box center [1515, 273] width 99 height 11
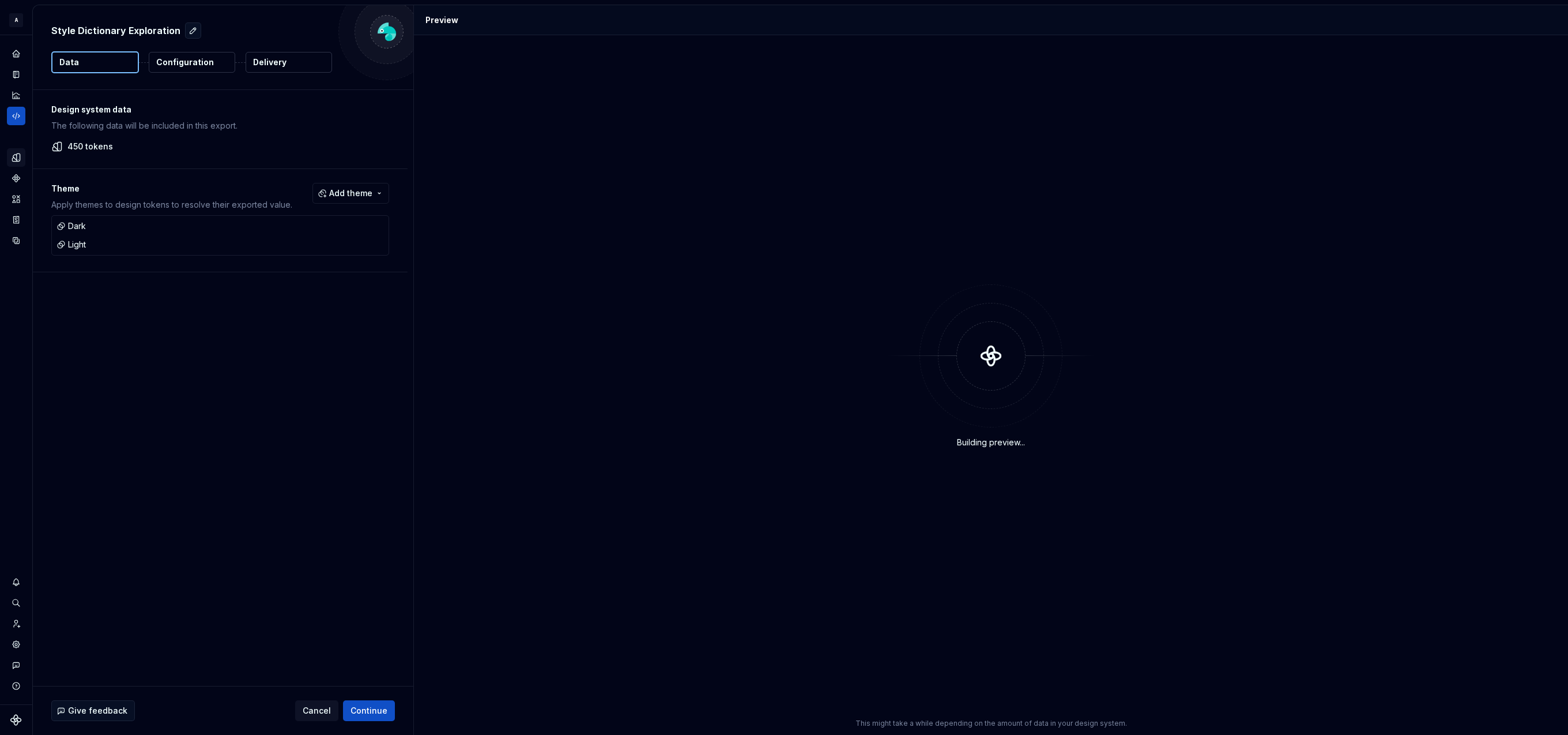
click at [185, 62] on p "Configuration" at bounding box center [185, 62] width 58 height 11
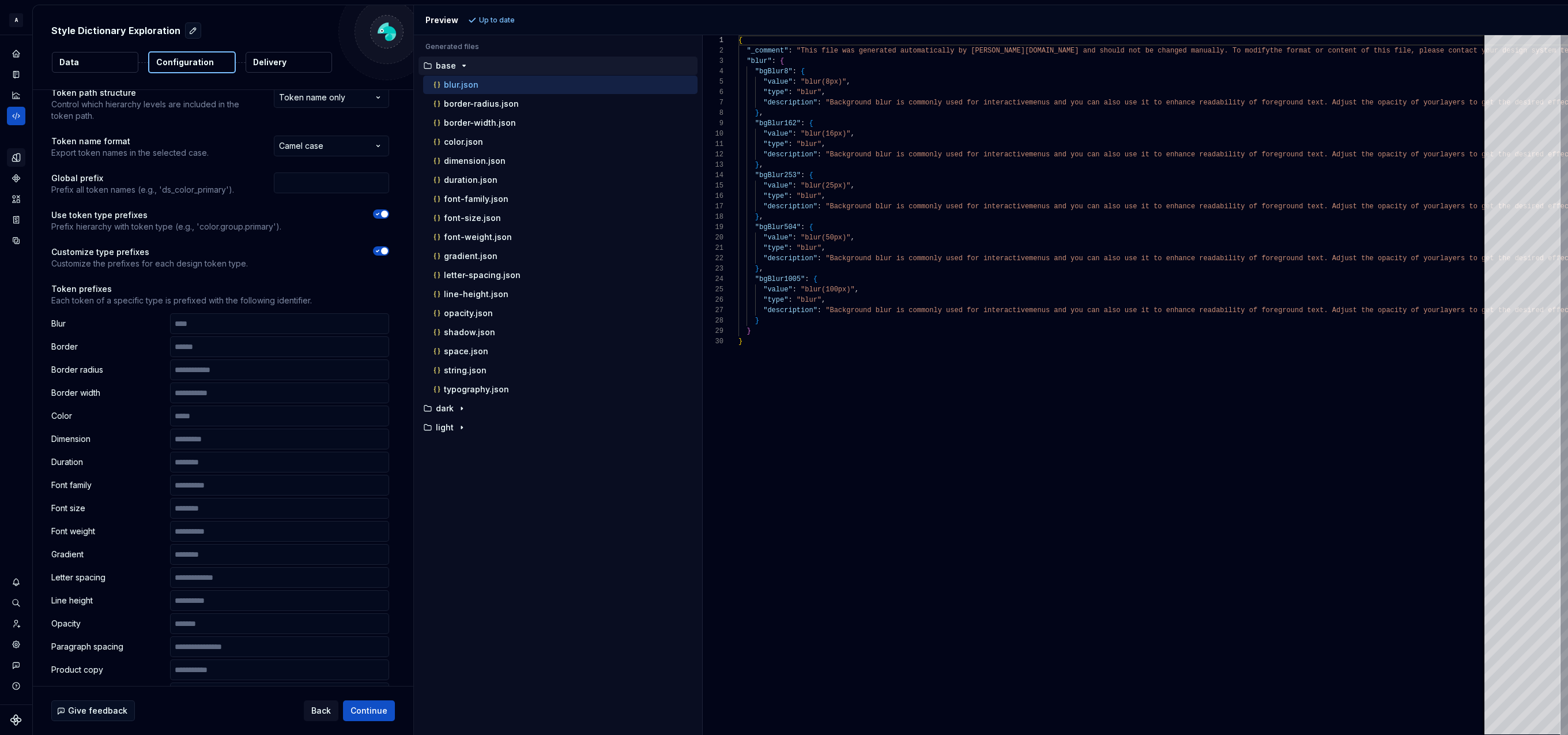
scroll to position [43, 0]
click at [500, 160] on p "dimension.json" at bounding box center [474, 161] width 62 height 9
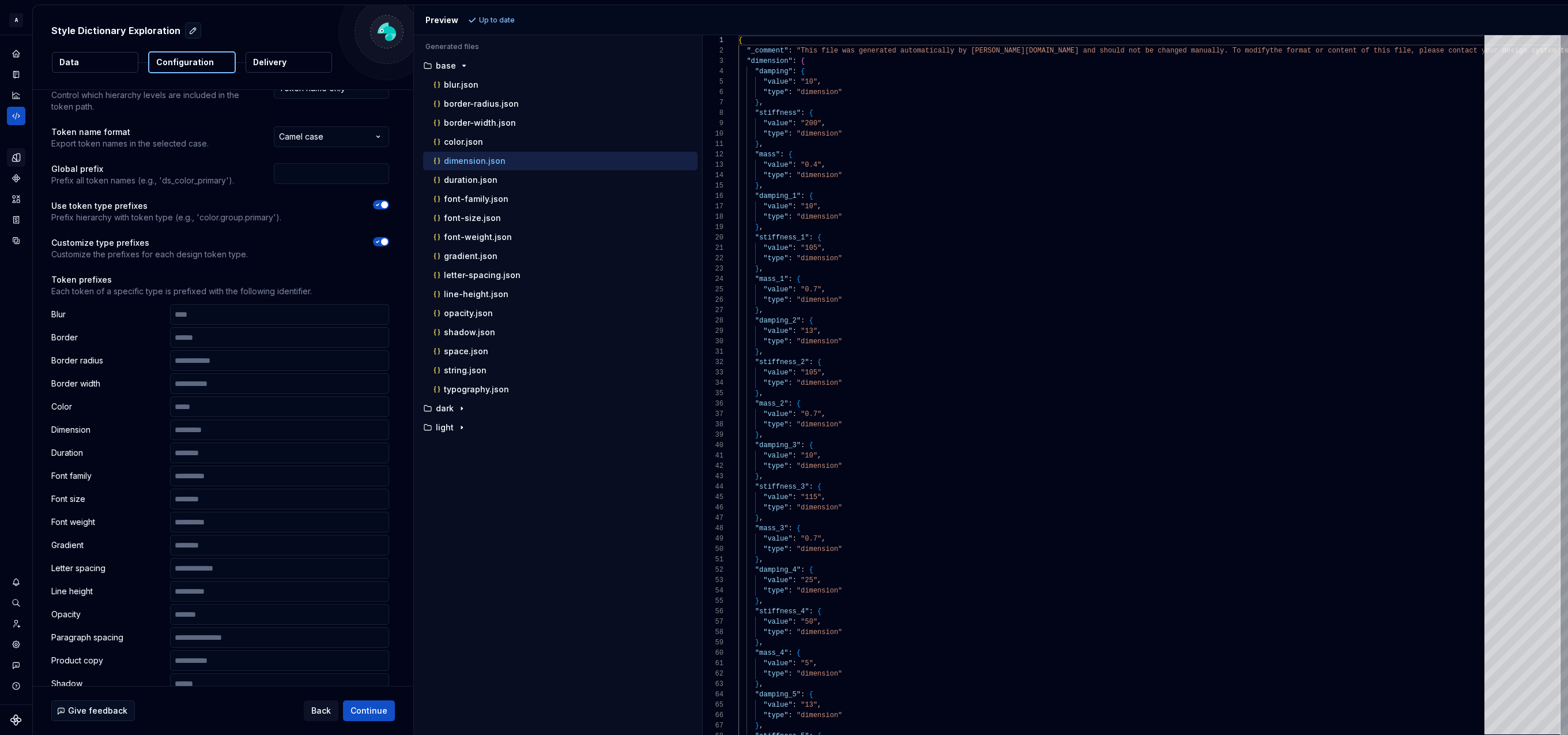
scroll to position [30, 0]
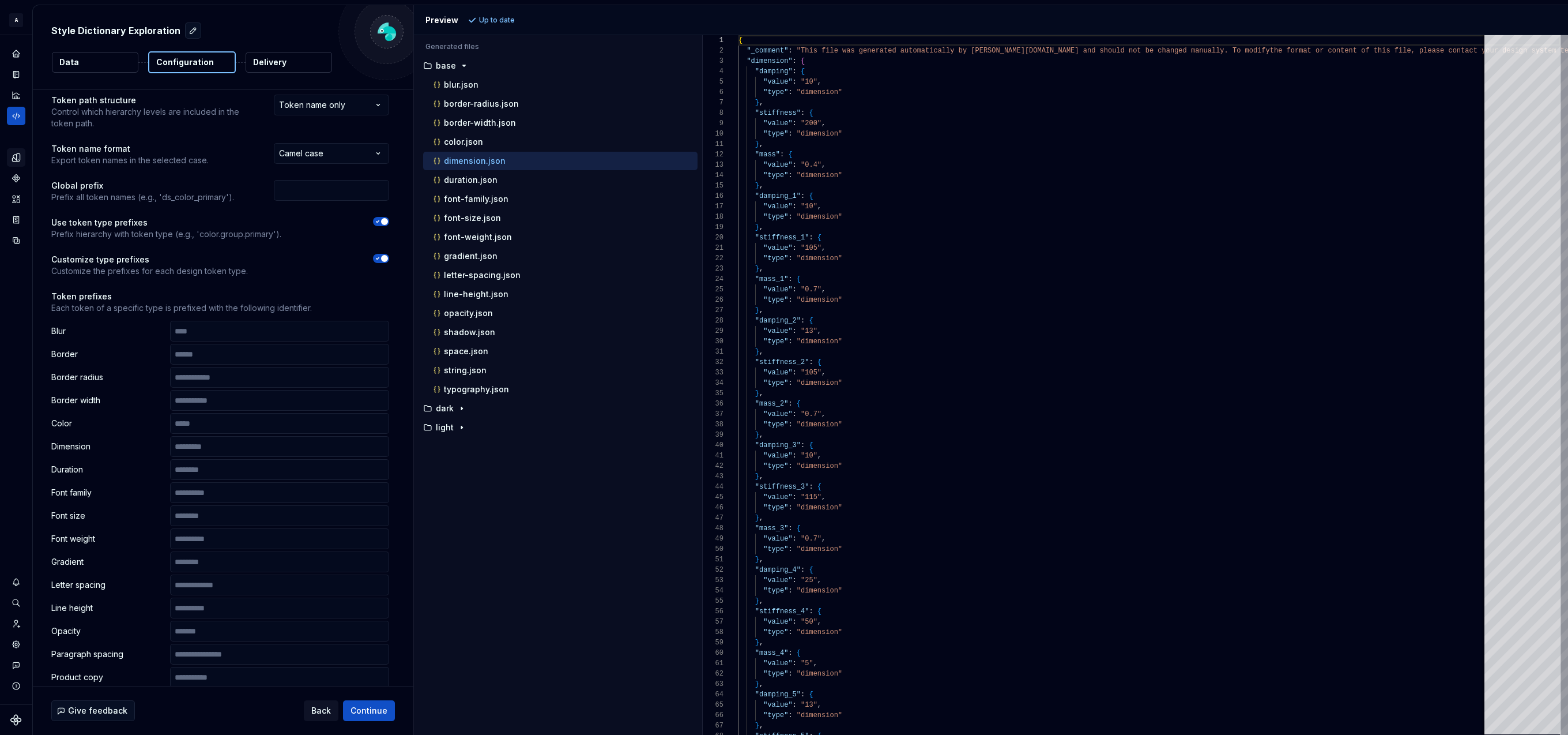
click at [286, 60] on button "Delivery" at bounding box center [288, 62] width 87 height 21
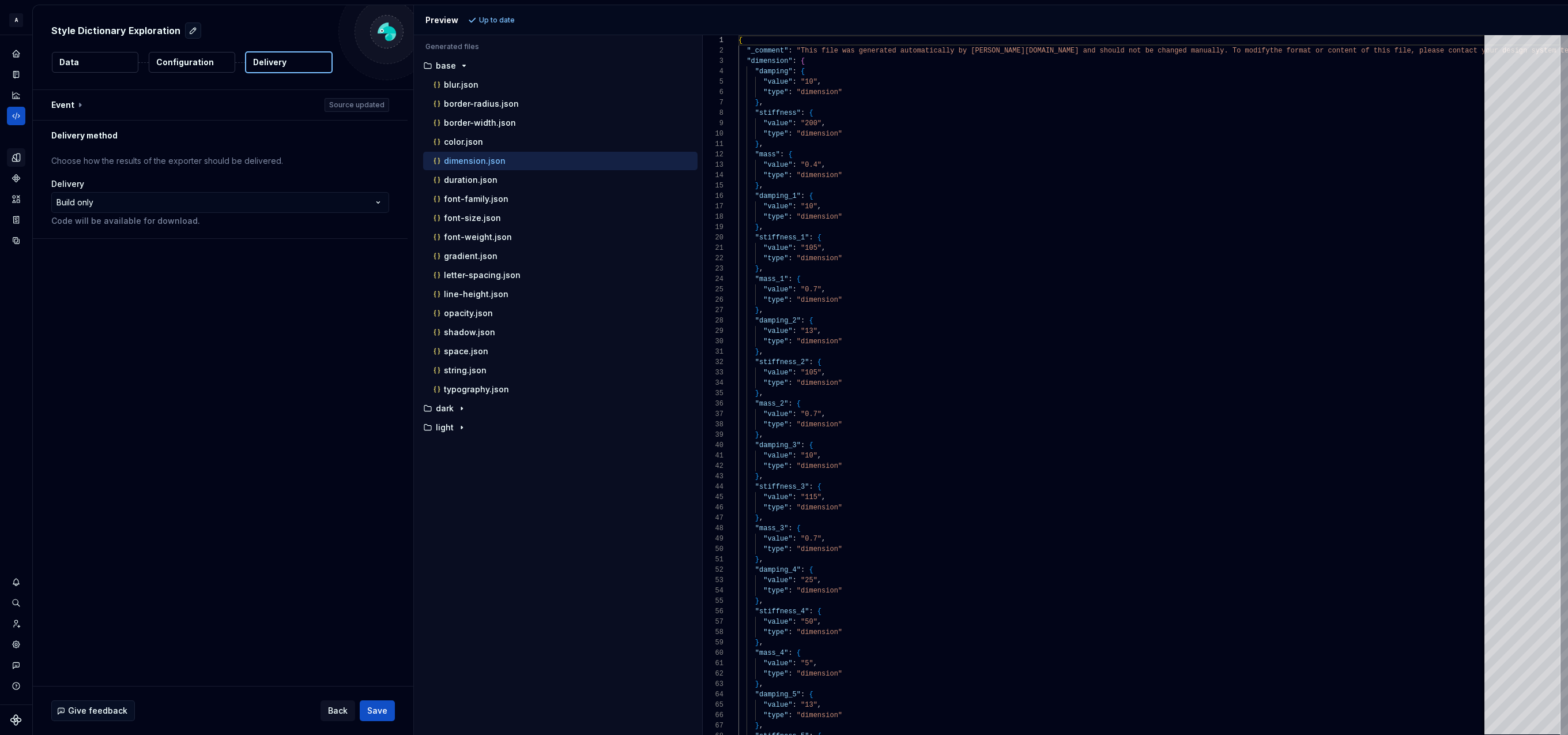
click at [190, 60] on p "Configuration" at bounding box center [185, 62] width 58 height 11
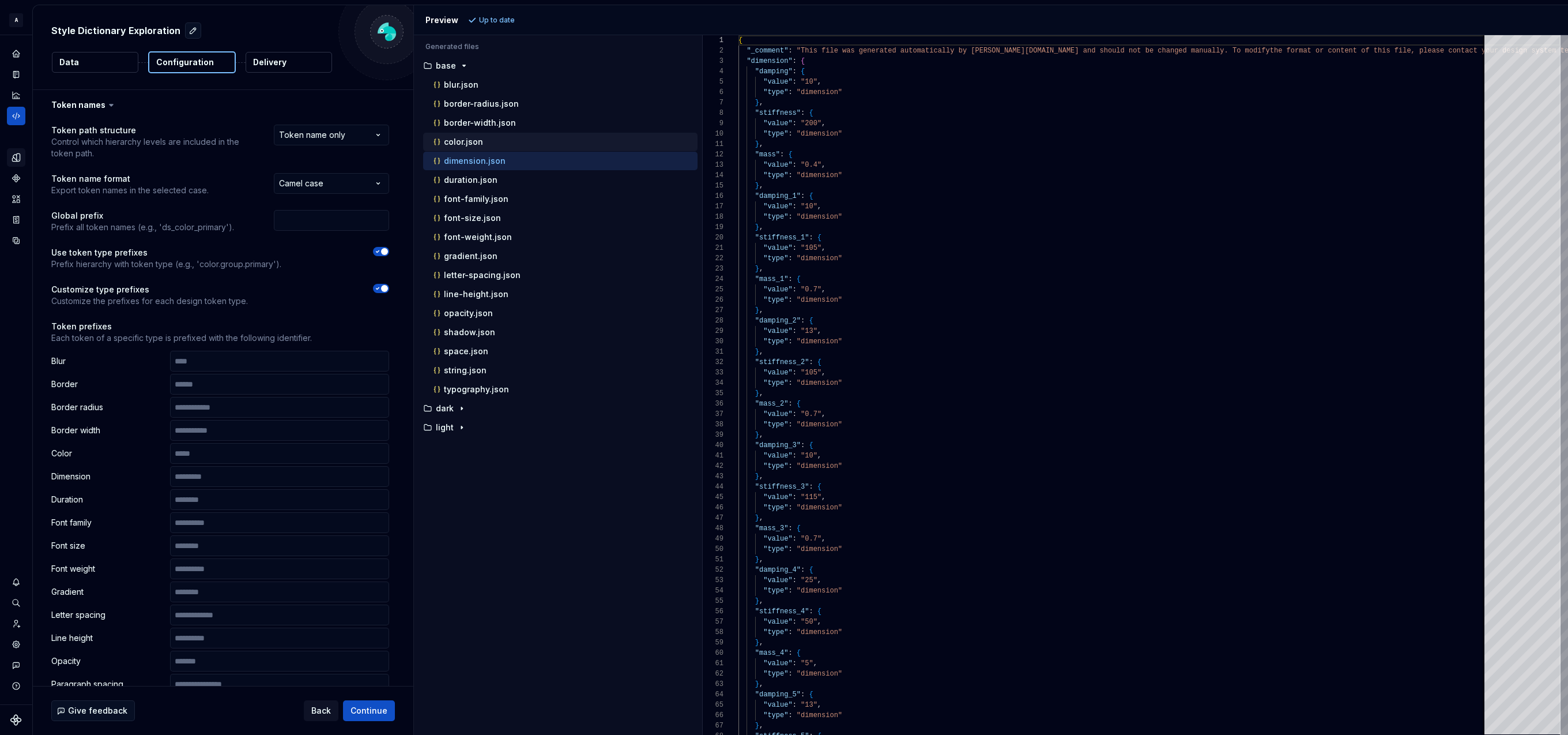
click at [470, 142] on p "color.json" at bounding box center [463, 142] width 39 height 9
type textarea "**********"
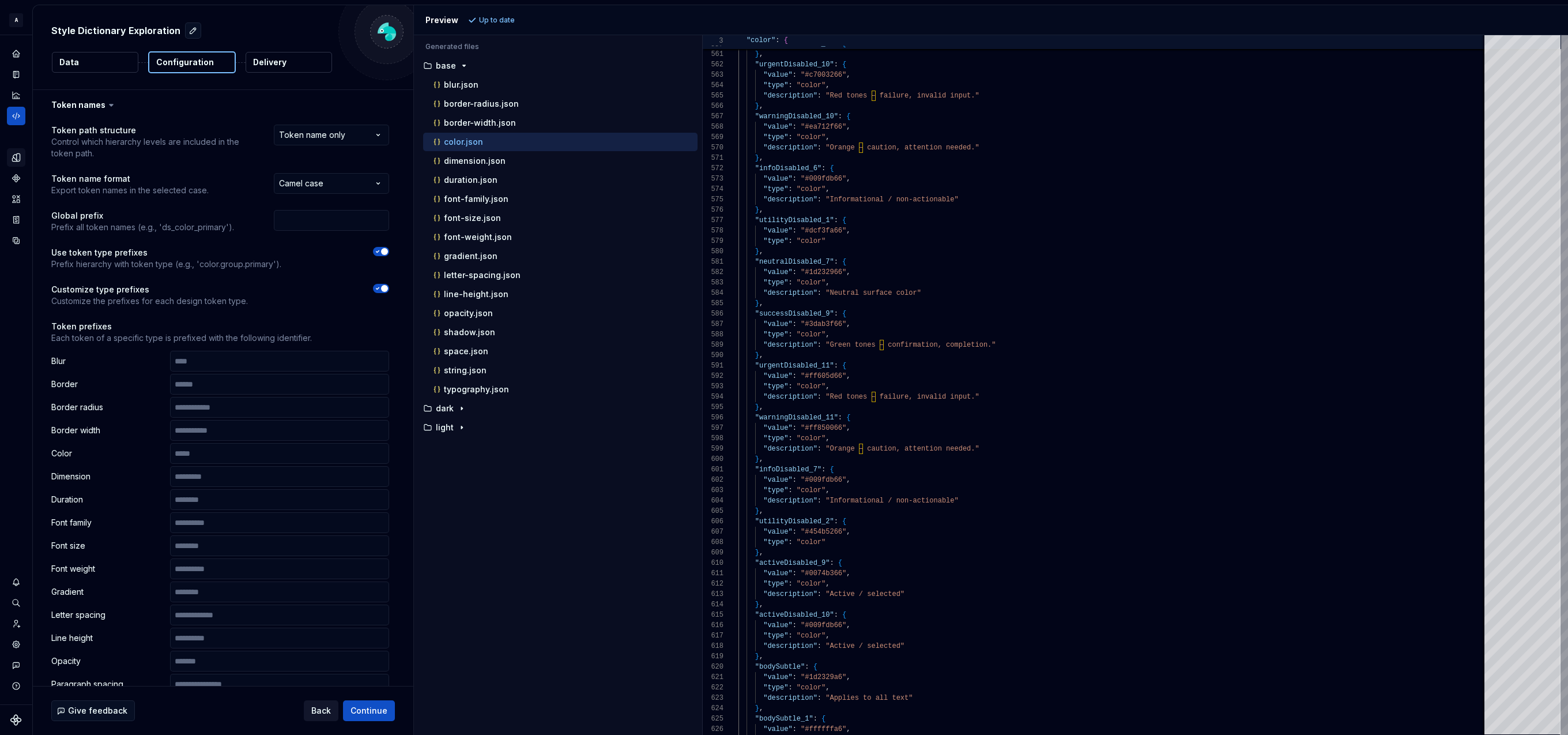
click at [319, 708] on span "Back" at bounding box center [321, 710] width 20 height 11
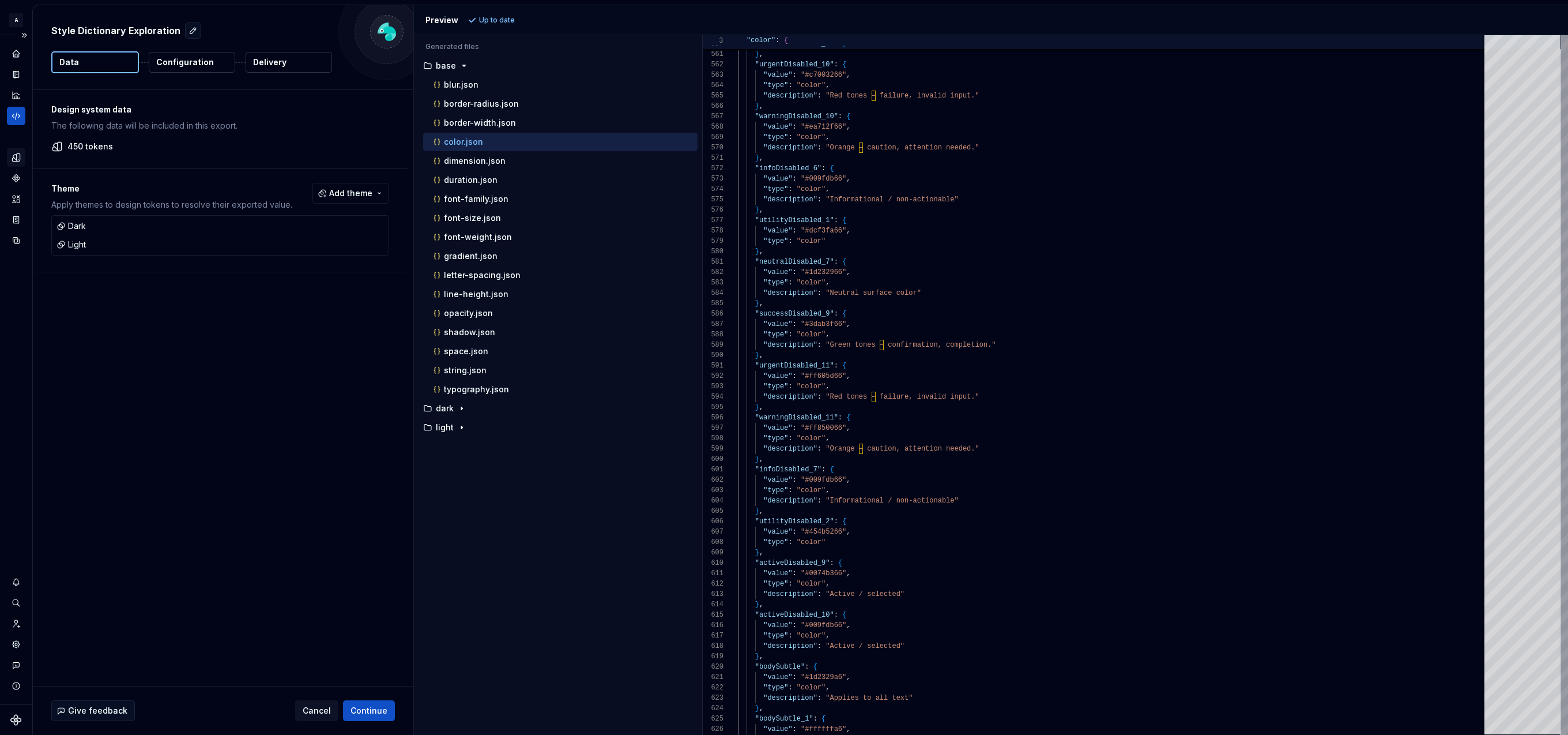
click at [17, 116] on icon "Code automation" at bounding box center [17, 116] width 11 height 11
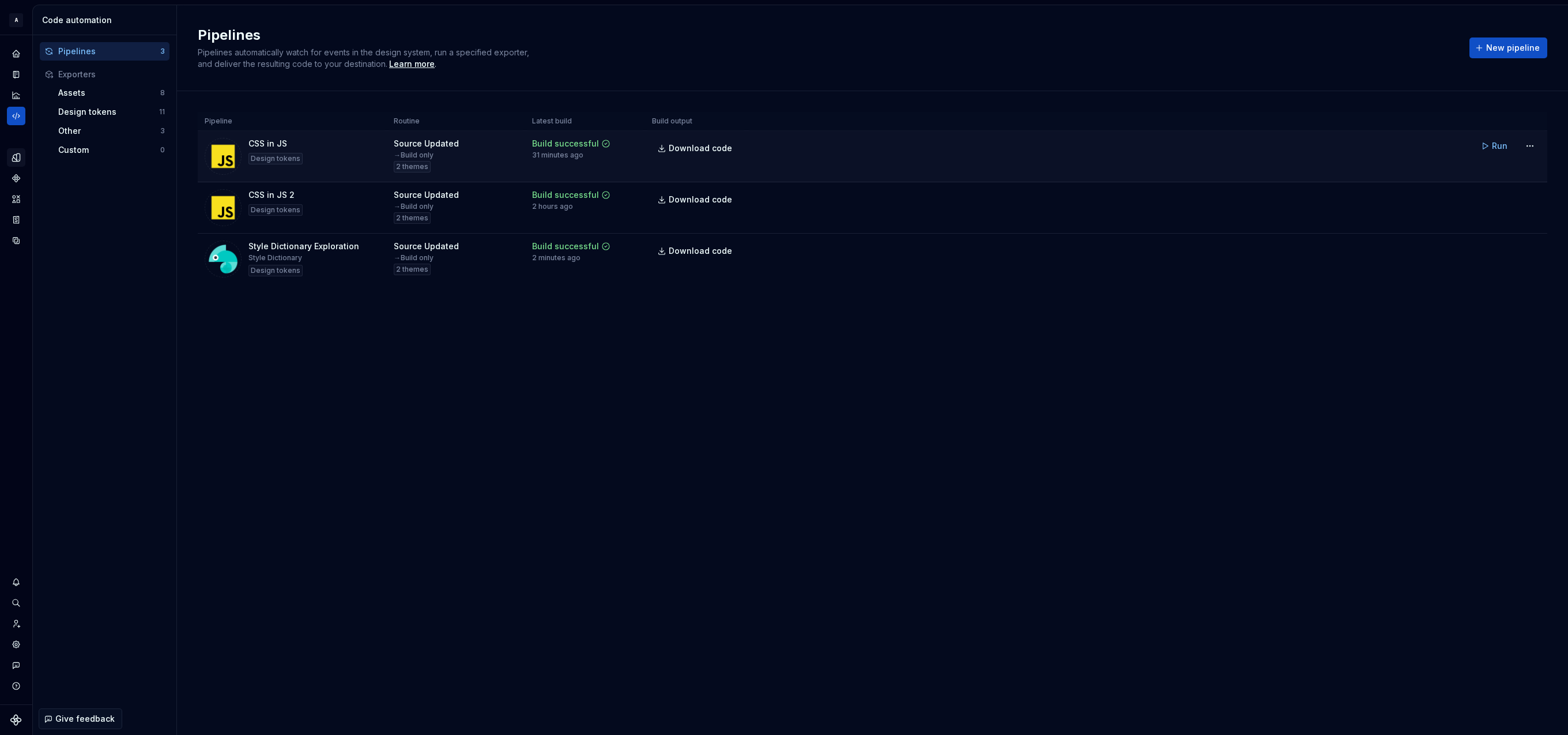
click at [309, 144] on div "CSS in JS Design tokens" at bounding box center [292, 156] width 175 height 37
click at [1499, 146] on span "Run" at bounding box center [1500, 146] width 16 height 11
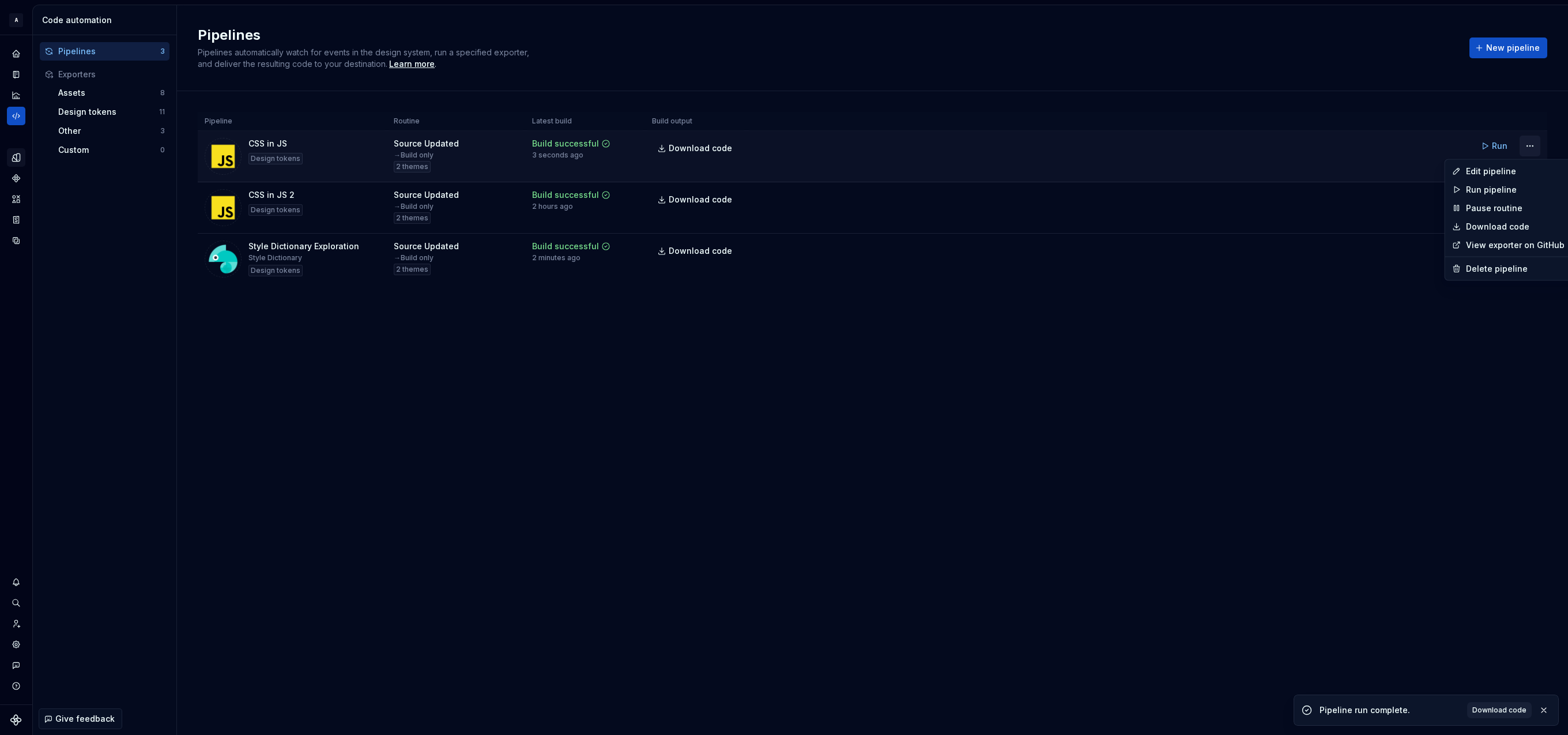
click at [1528, 146] on html "A Relay Design System Design system data Code automation Pipelines 3 Exporters …" at bounding box center [784, 367] width 1568 height 735
click at [1502, 165] on div "Edit pipeline" at bounding box center [1515, 171] width 99 height 11
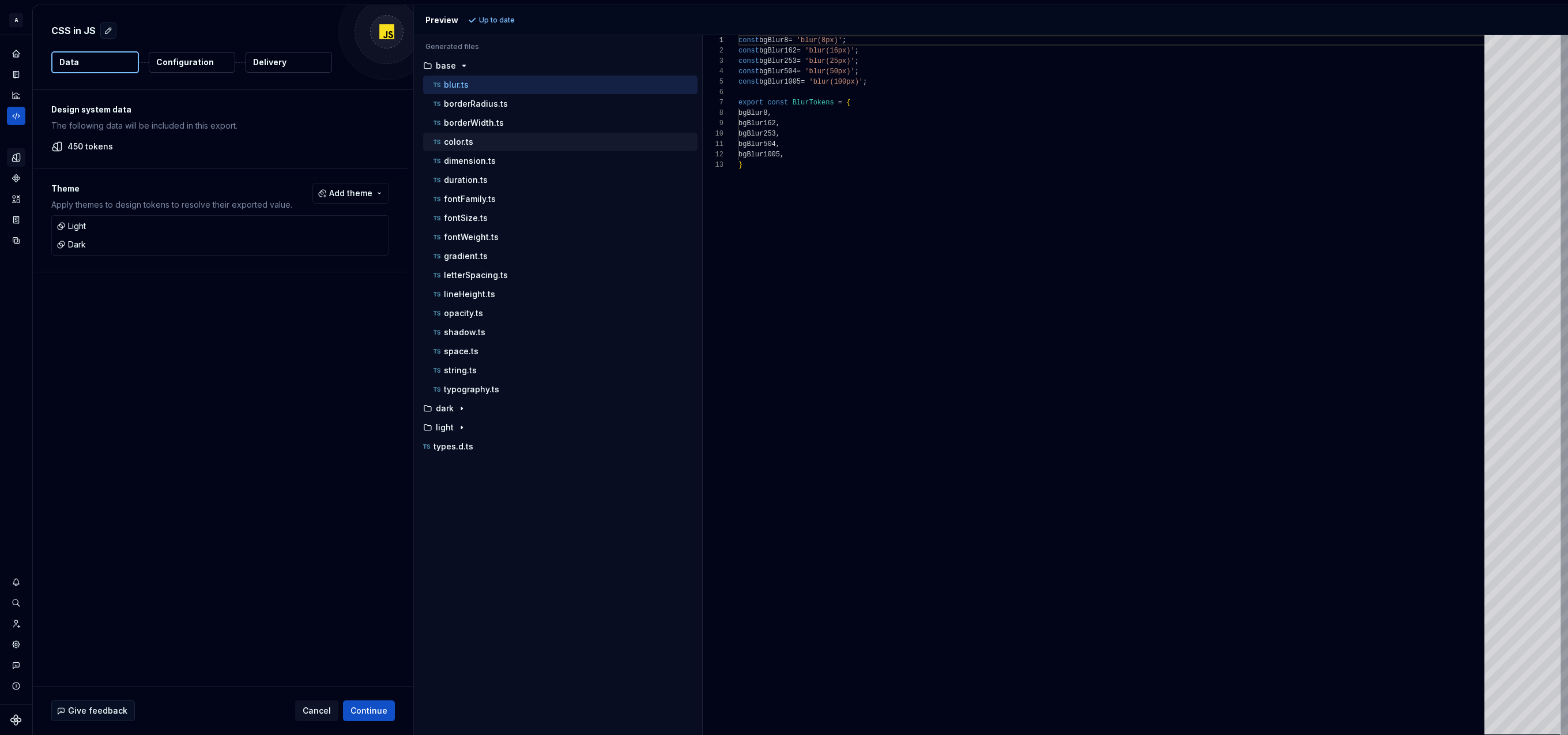
click at [503, 143] on div "color.ts" at bounding box center [564, 142] width 267 height 11
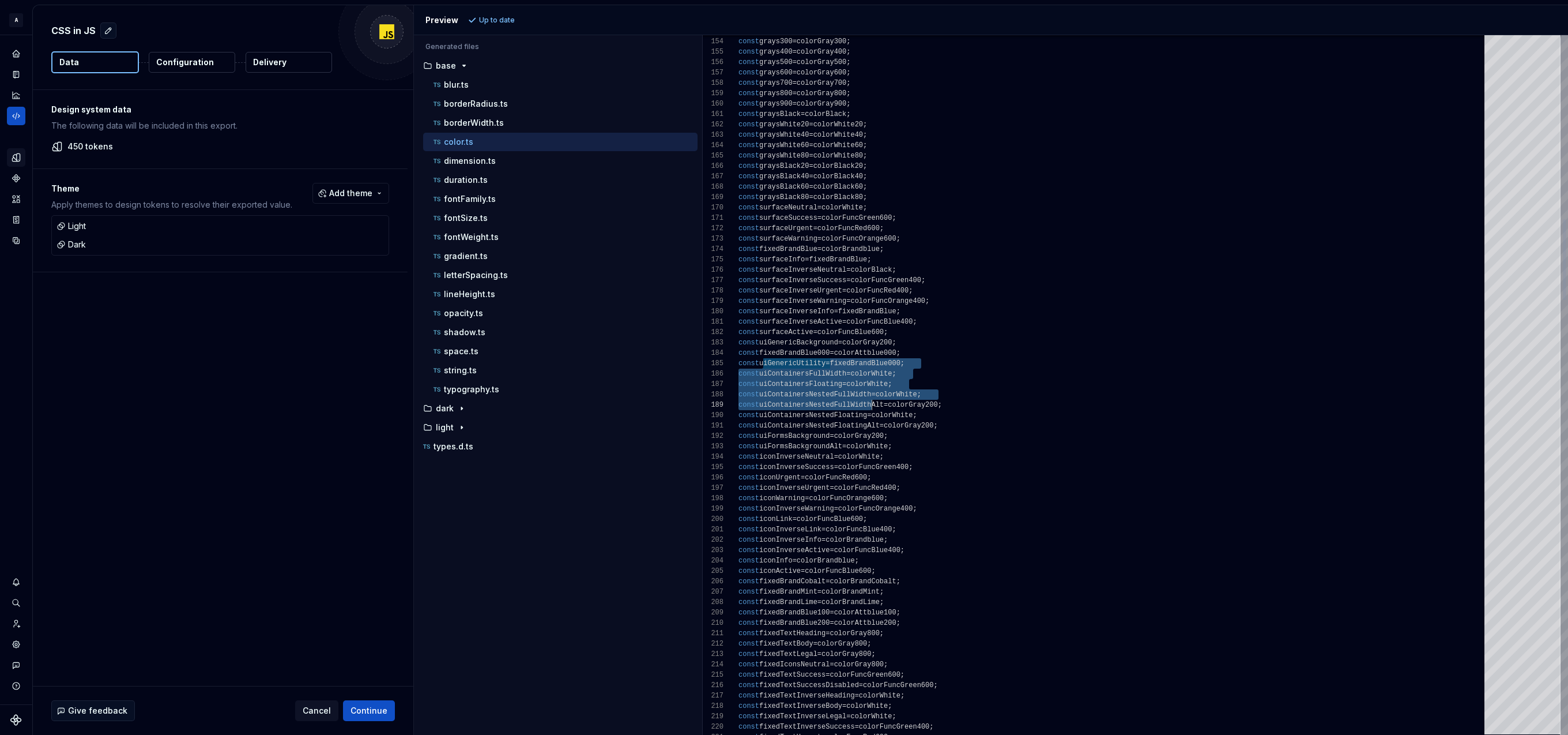
type textarea "**********"
drag, startPoint x: 774, startPoint y: 367, endPoint x: 884, endPoint y: 439, distance: 131.5
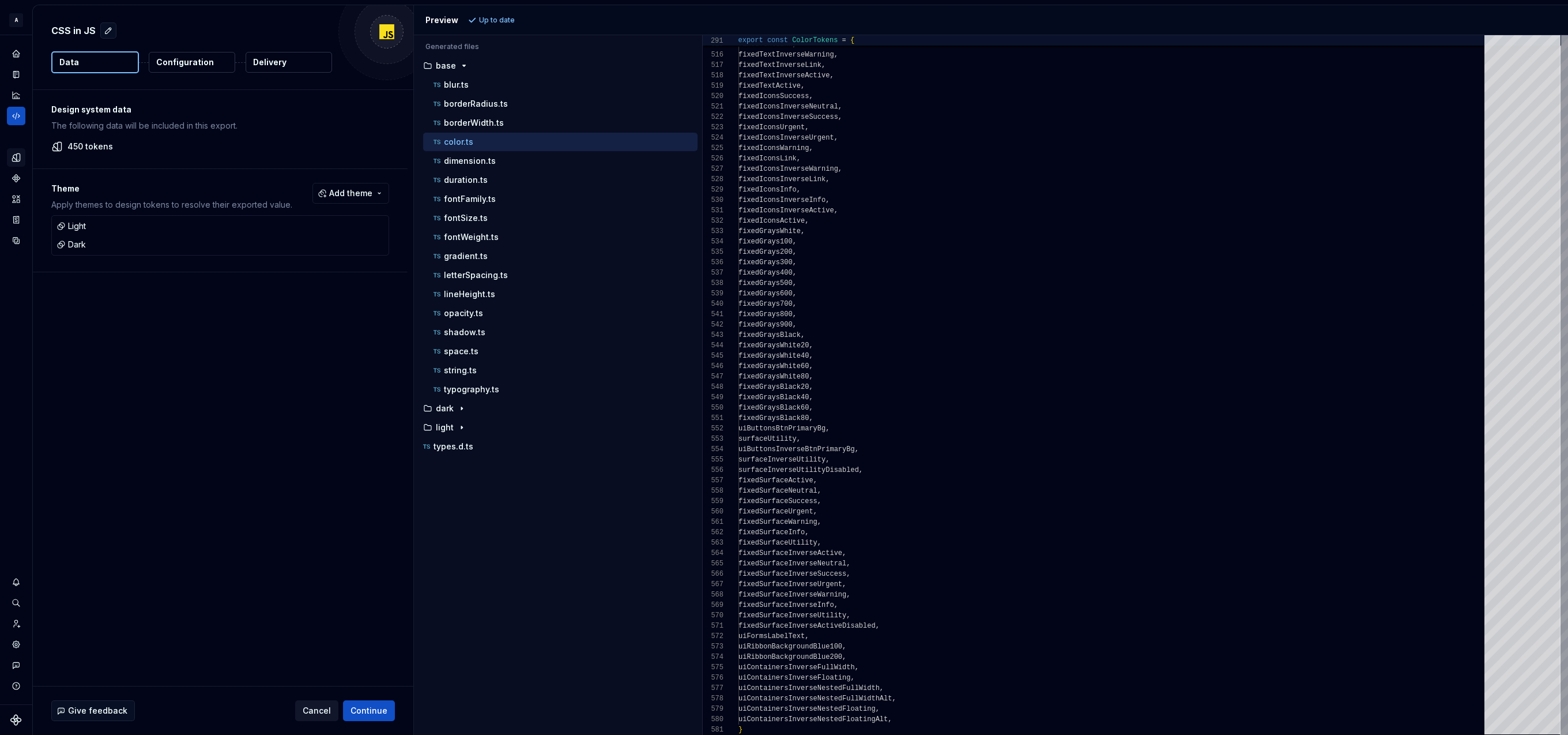
click at [315, 713] on span "Cancel" at bounding box center [317, 710] width 28 height 11
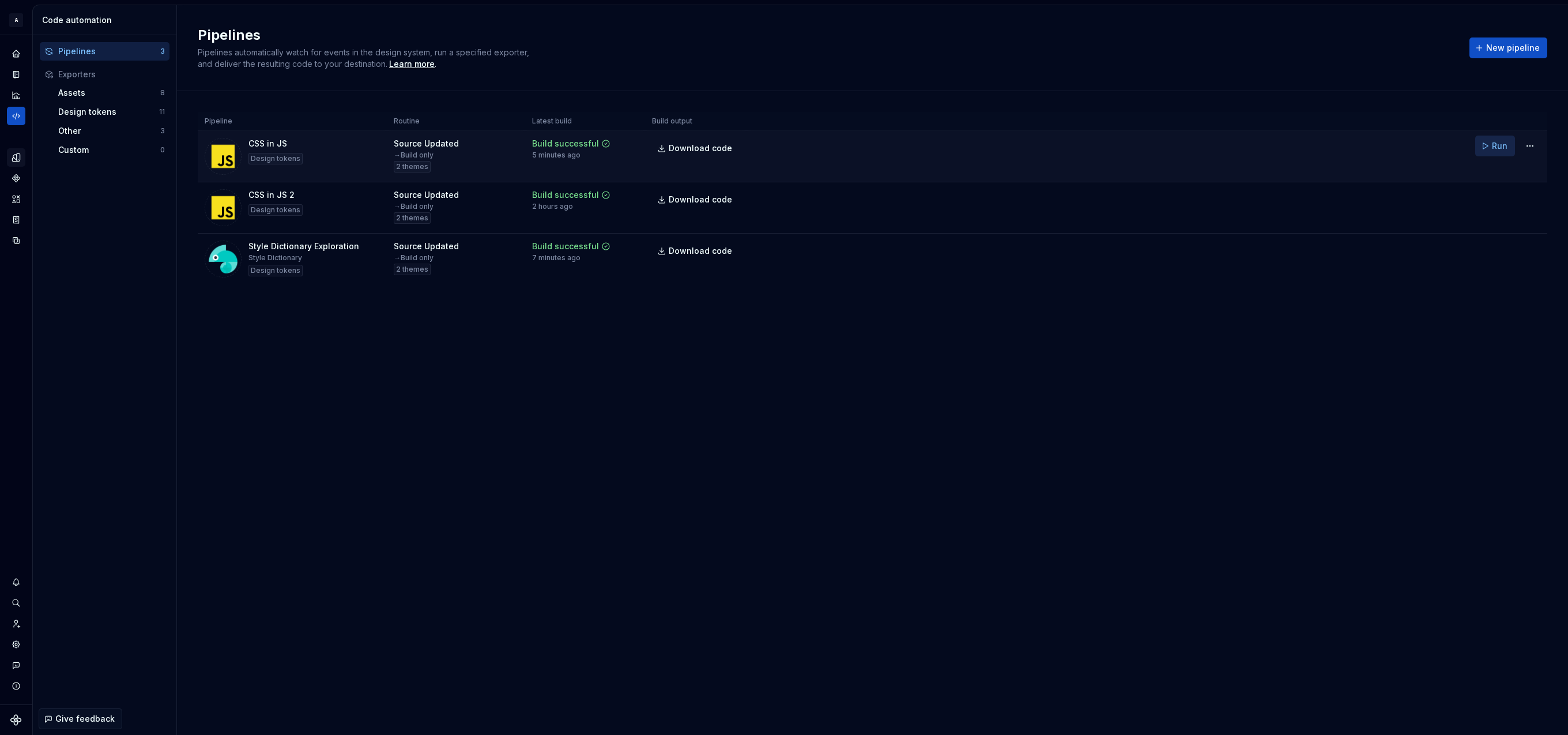
click at [1493, 144] on span "Run" at bounding box center [1500, 146] width 16 height 11
click at [1533, 144] on html "A Relay Design System Design system data Code automation Pipelines 3 Exporters …" at bounding box center [784, 367] width 1568 height 735
click at [1495, 169] on div "Edit pipeline" at bounding box center [1515, 171] width 99 height 11
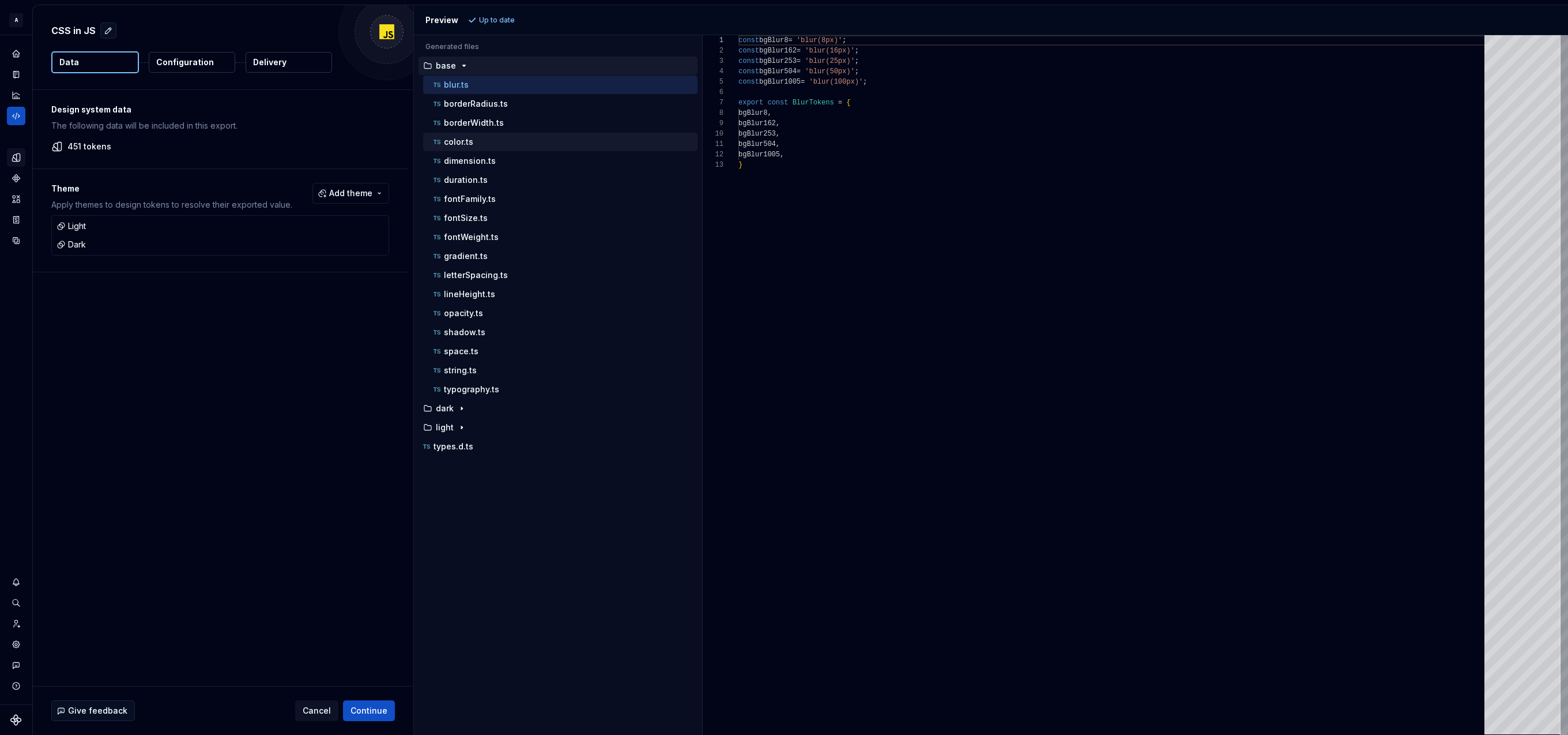
click at [499, 134] on div "color.ts" at bounding box center [560, 142] width 274 height 19
click at [499, 139] on div "color.ts" at bounding box center [564, 142] width 267 height 11
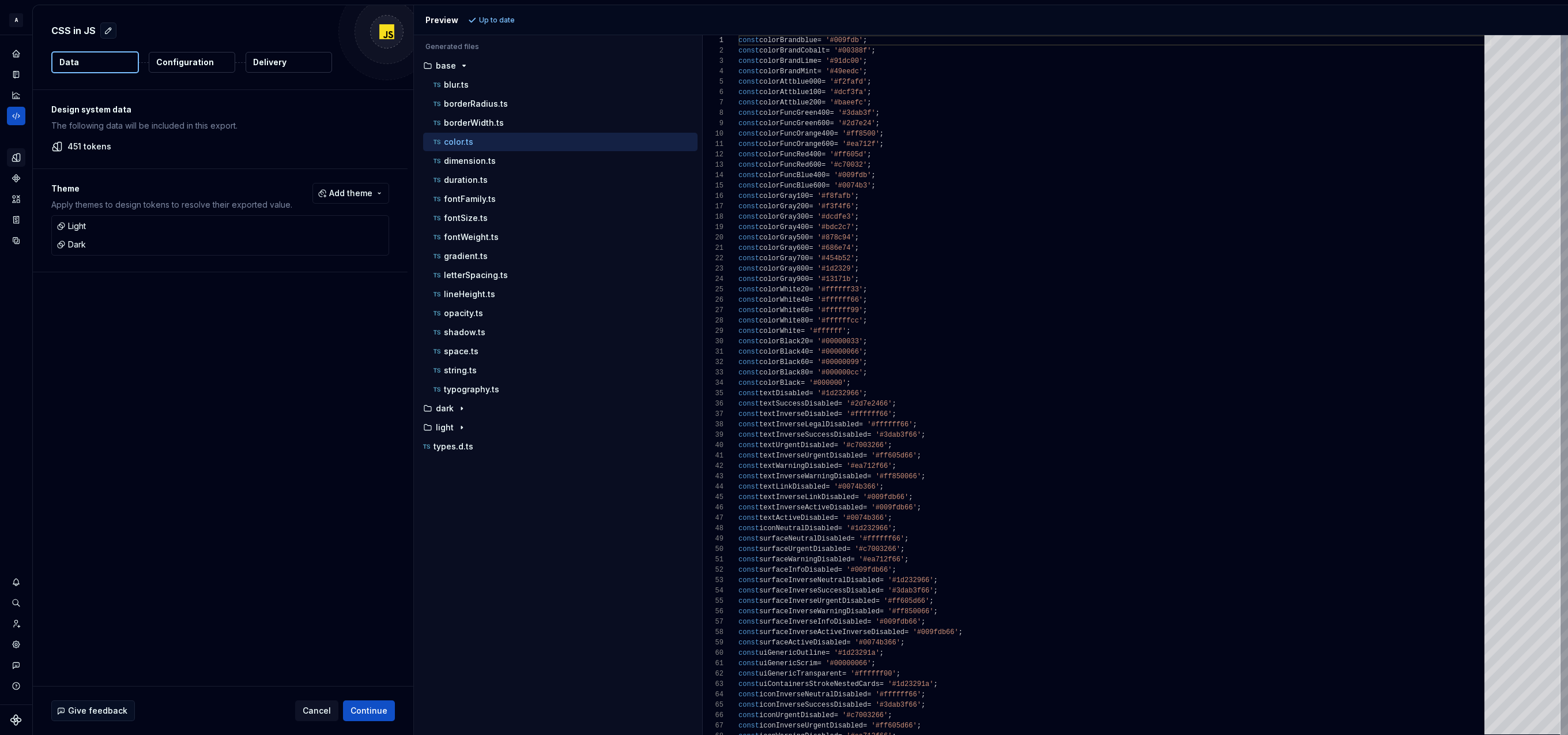
scroll to position [104, 0]
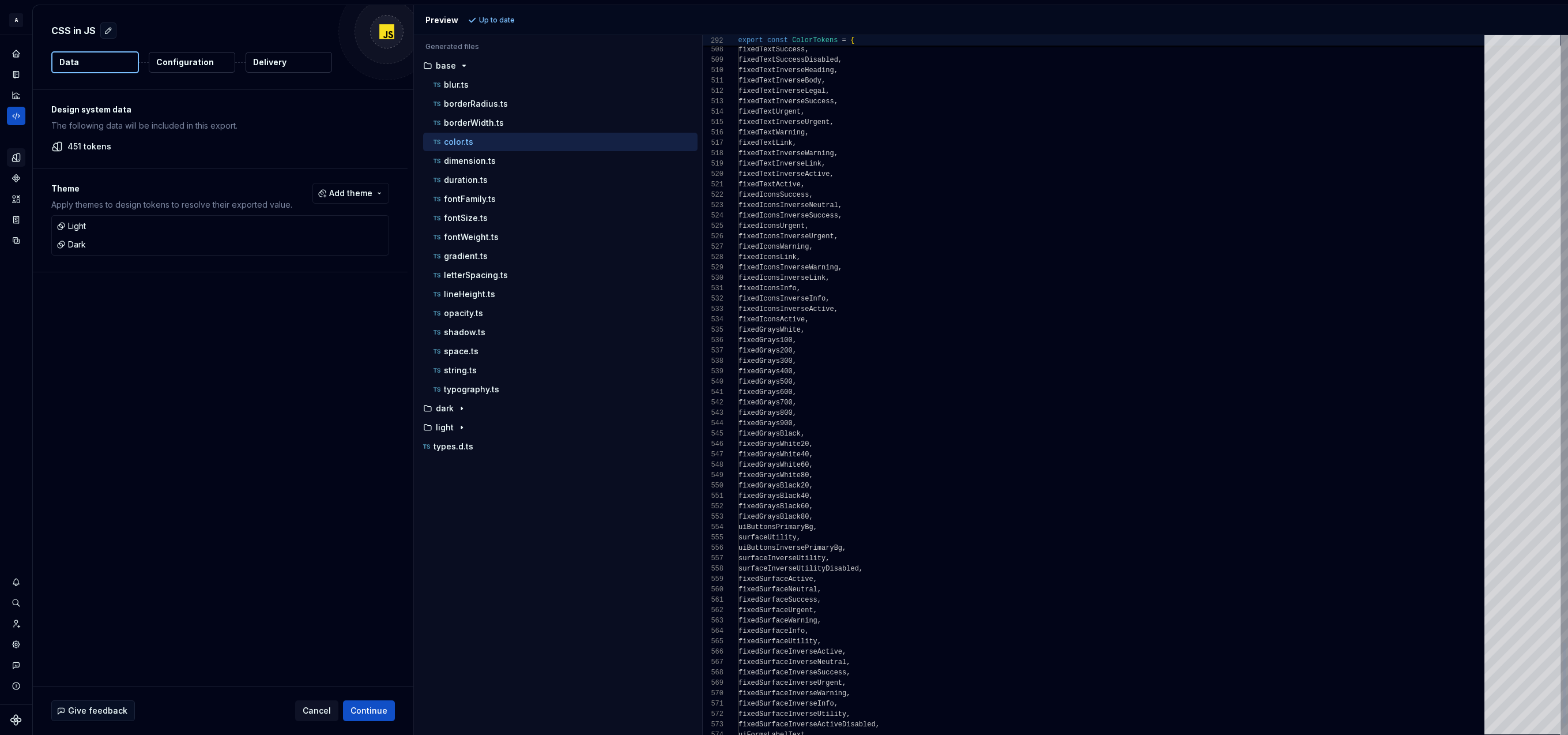
type textarea "**********"
